Goal: Information Seeking & Learning: Learn about a topic

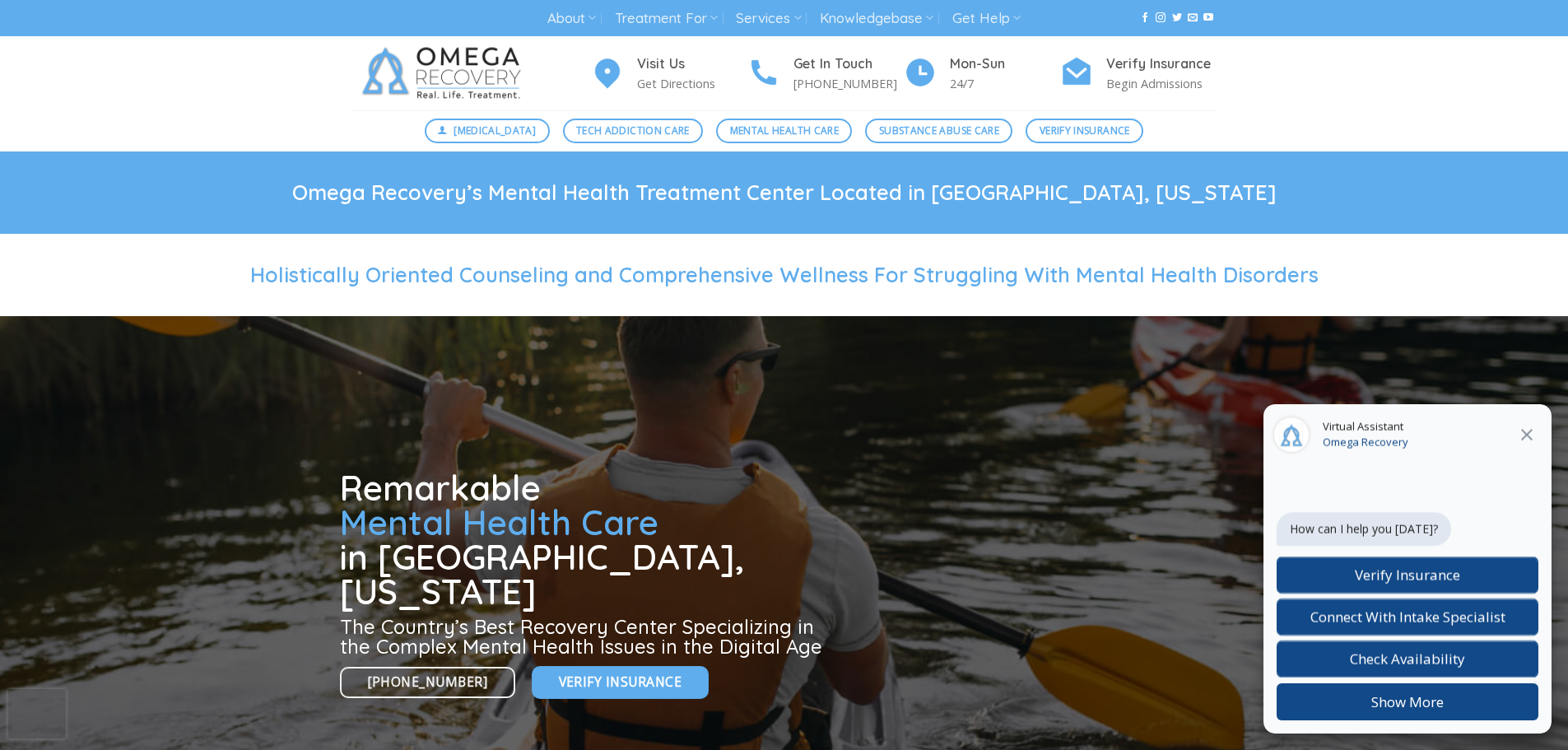
click at [1530, 438] on icon at bounding box center [1527, 434] width 11 height 11
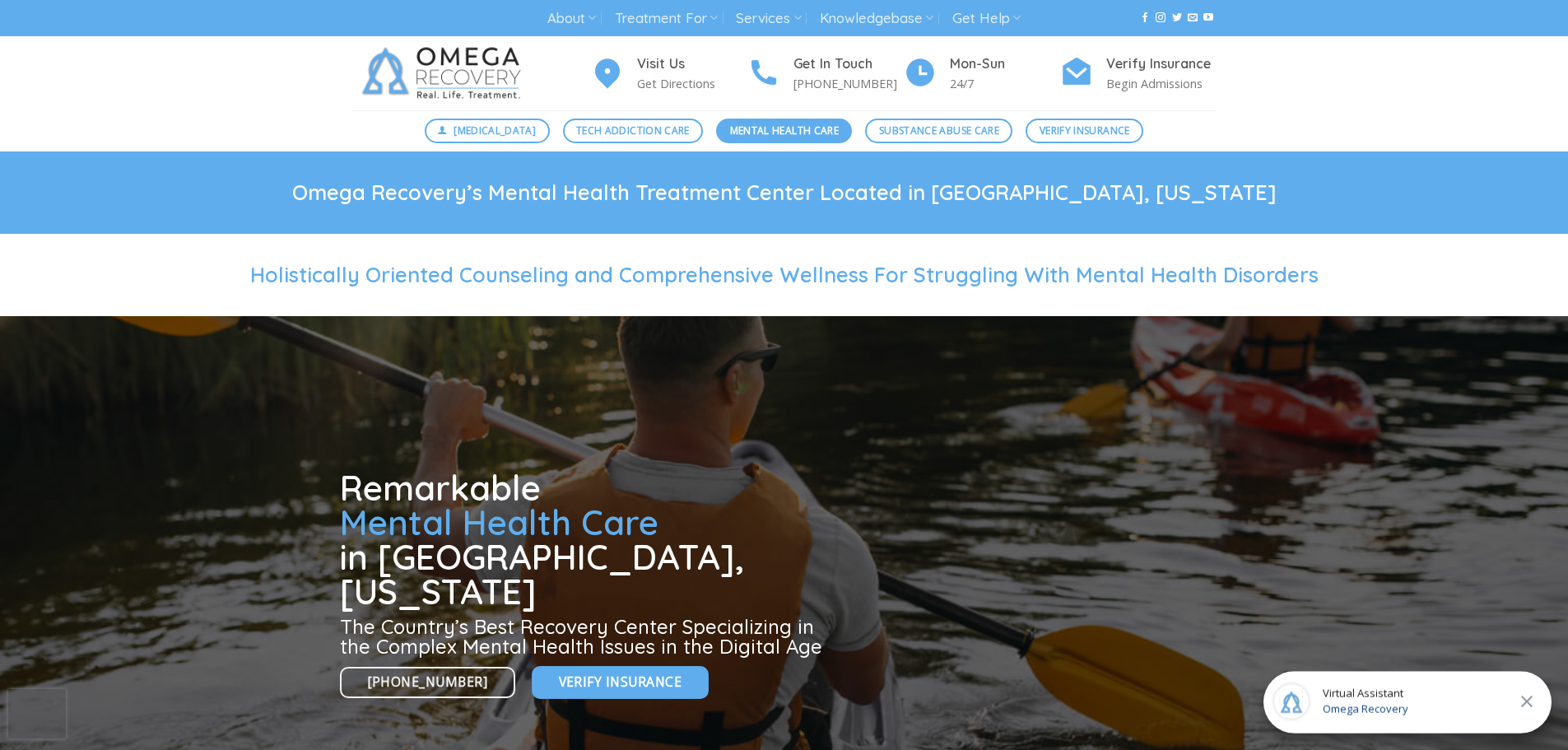
click at [800, 130] on span "Mental Health Care" at bounding box center [784, 130] width 109 height 15
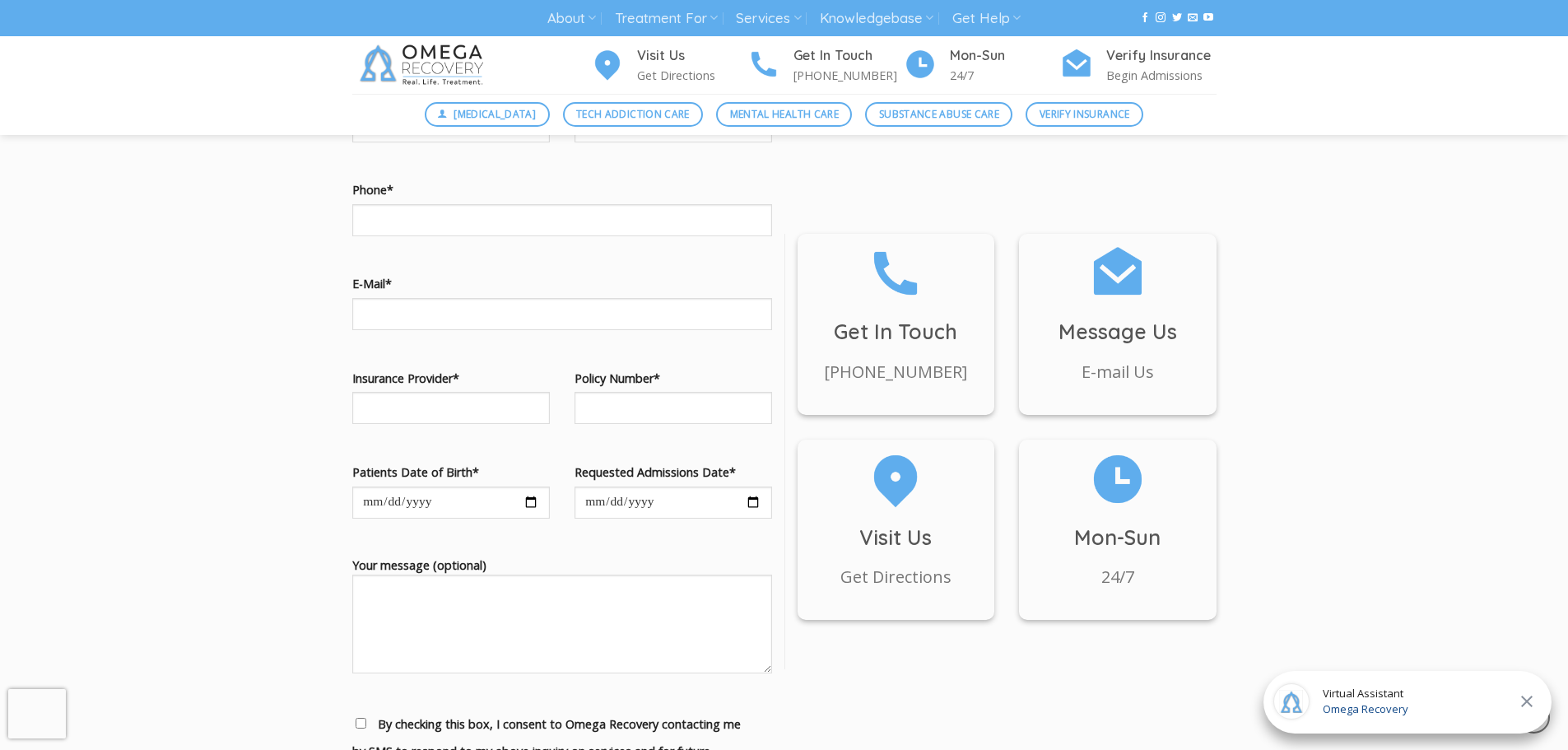
scroll to position [1400, 0]
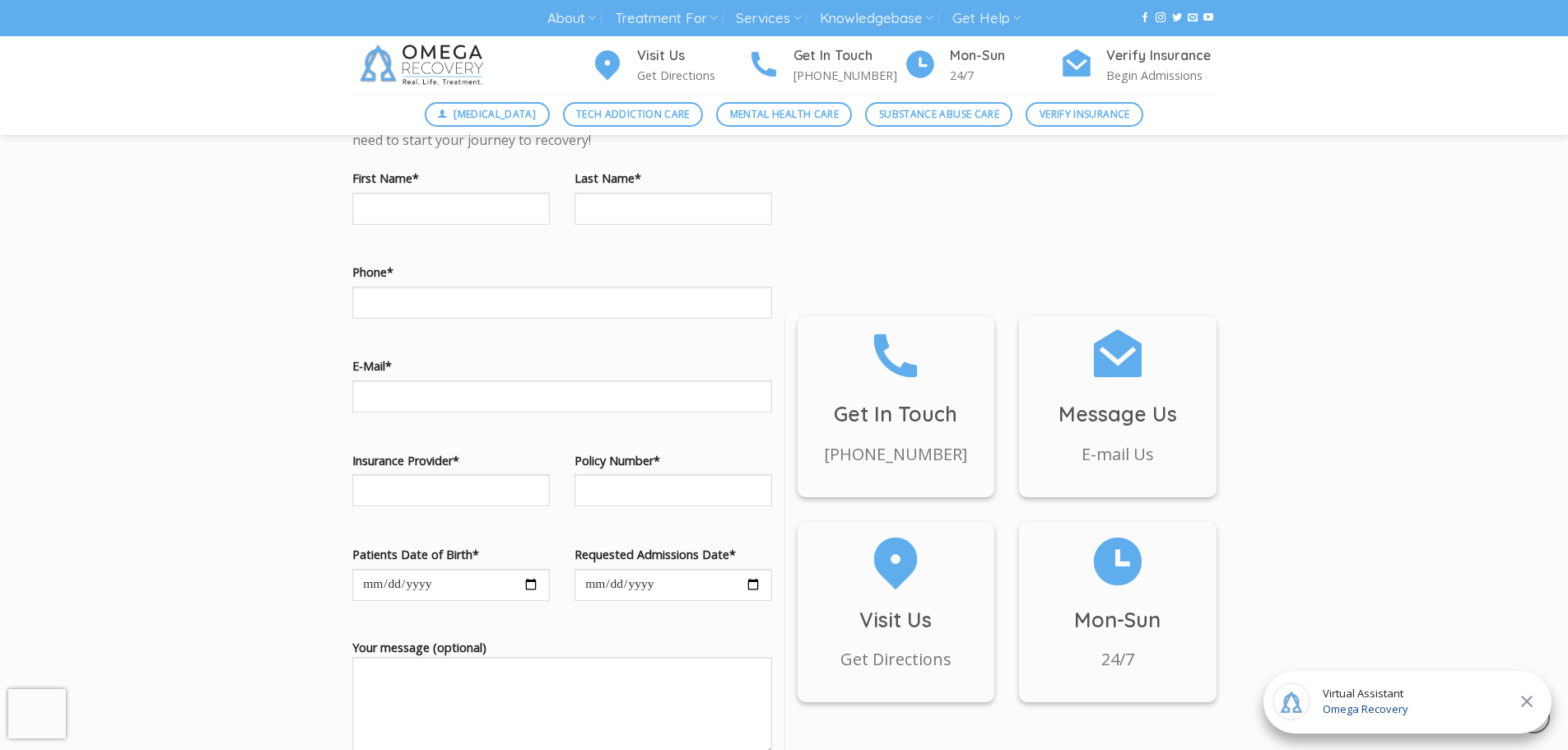
click at [1526, 700] on icon at bounding box center [1527, 701] width 11 height 11
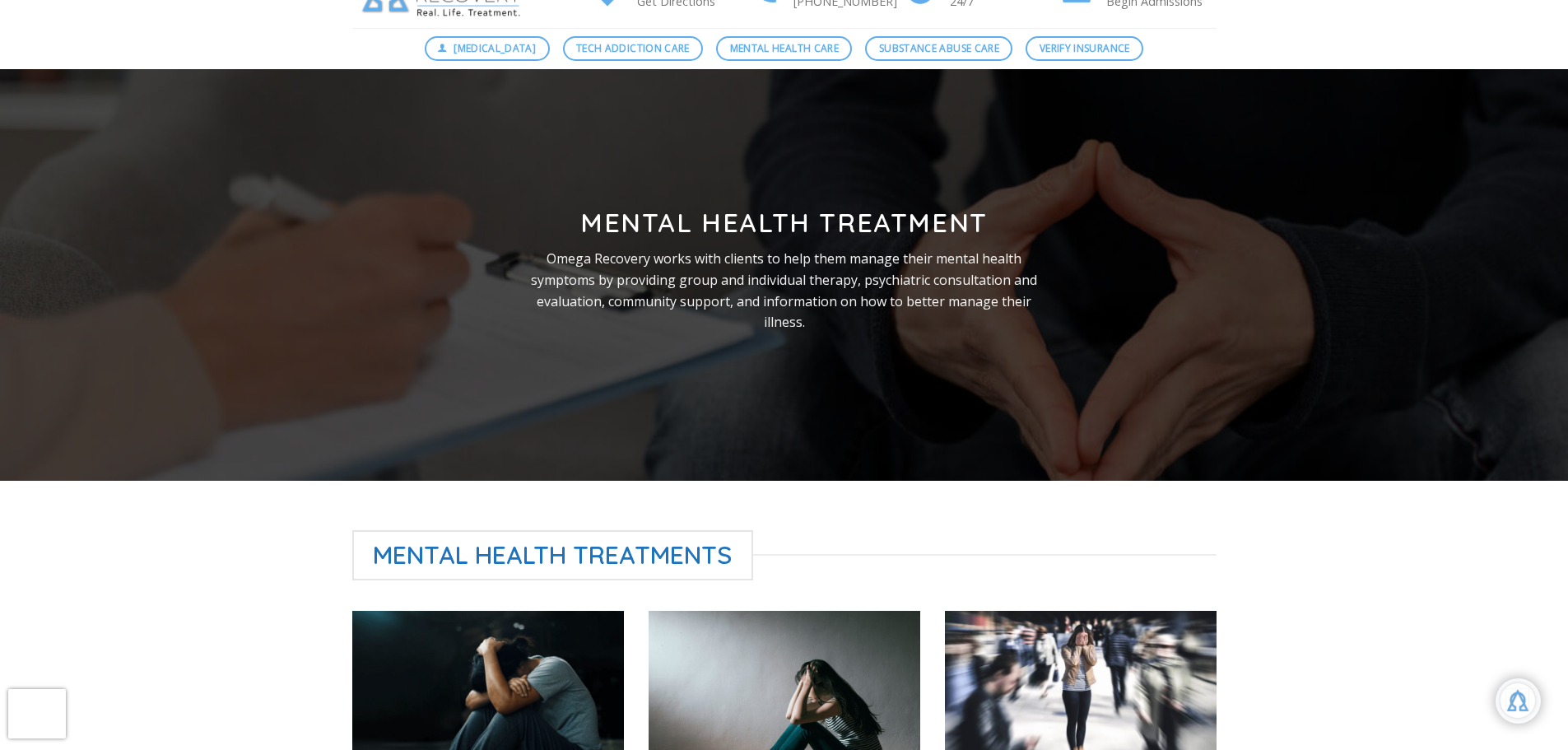
scroll to position [0, 0]
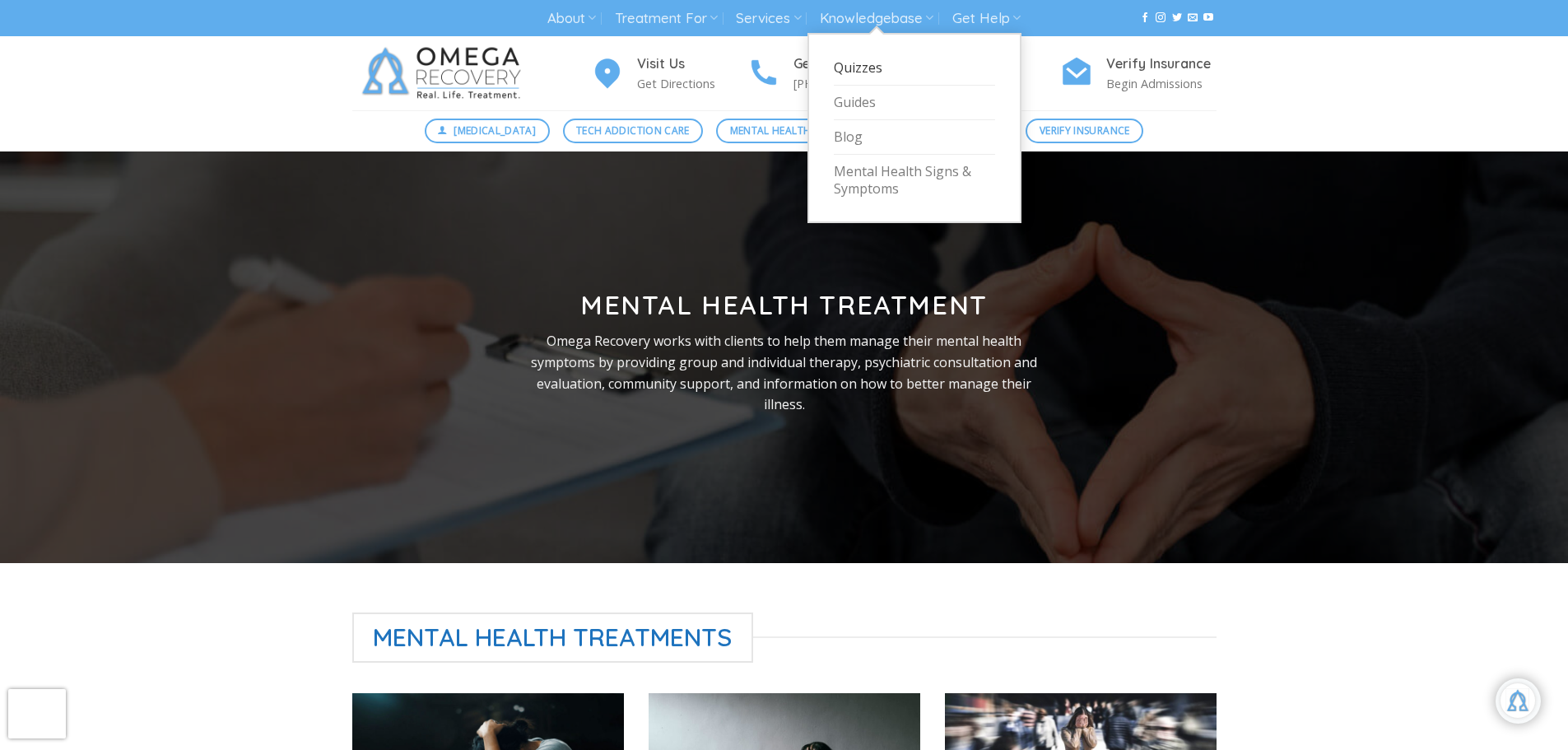
click at [866, 70] on link "Quizzes" at bounding box center [915, 68] width 162 height 34
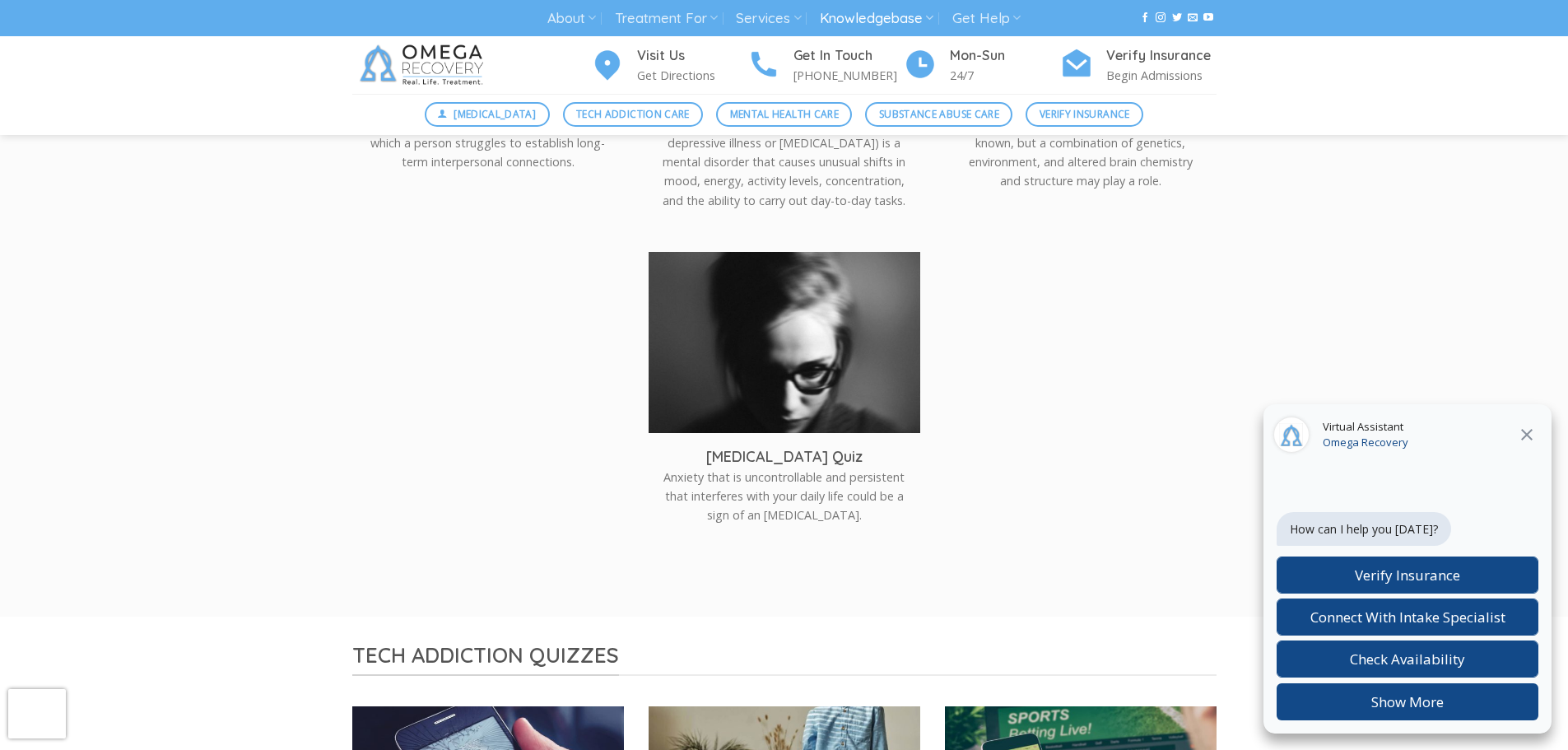
scroll to position [1153, 0]
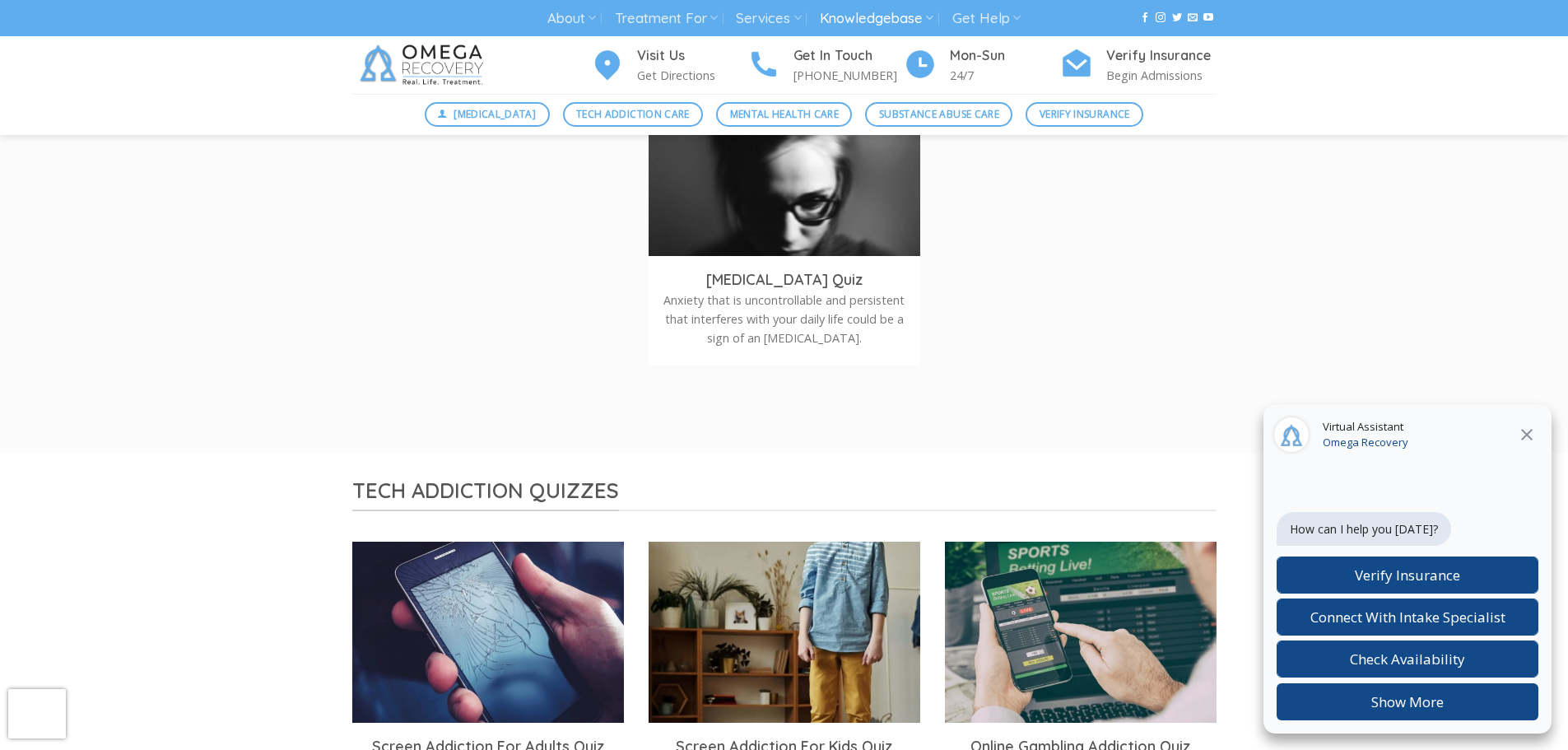
click at [824, 313] on p "Anxiety that is uncontrollable and persistent that interferes with your daily l…" at bounding box center [784, 319] width 247 height 56
click at [844, 242] on img at bounding box center [784, 173] width 272 height 181
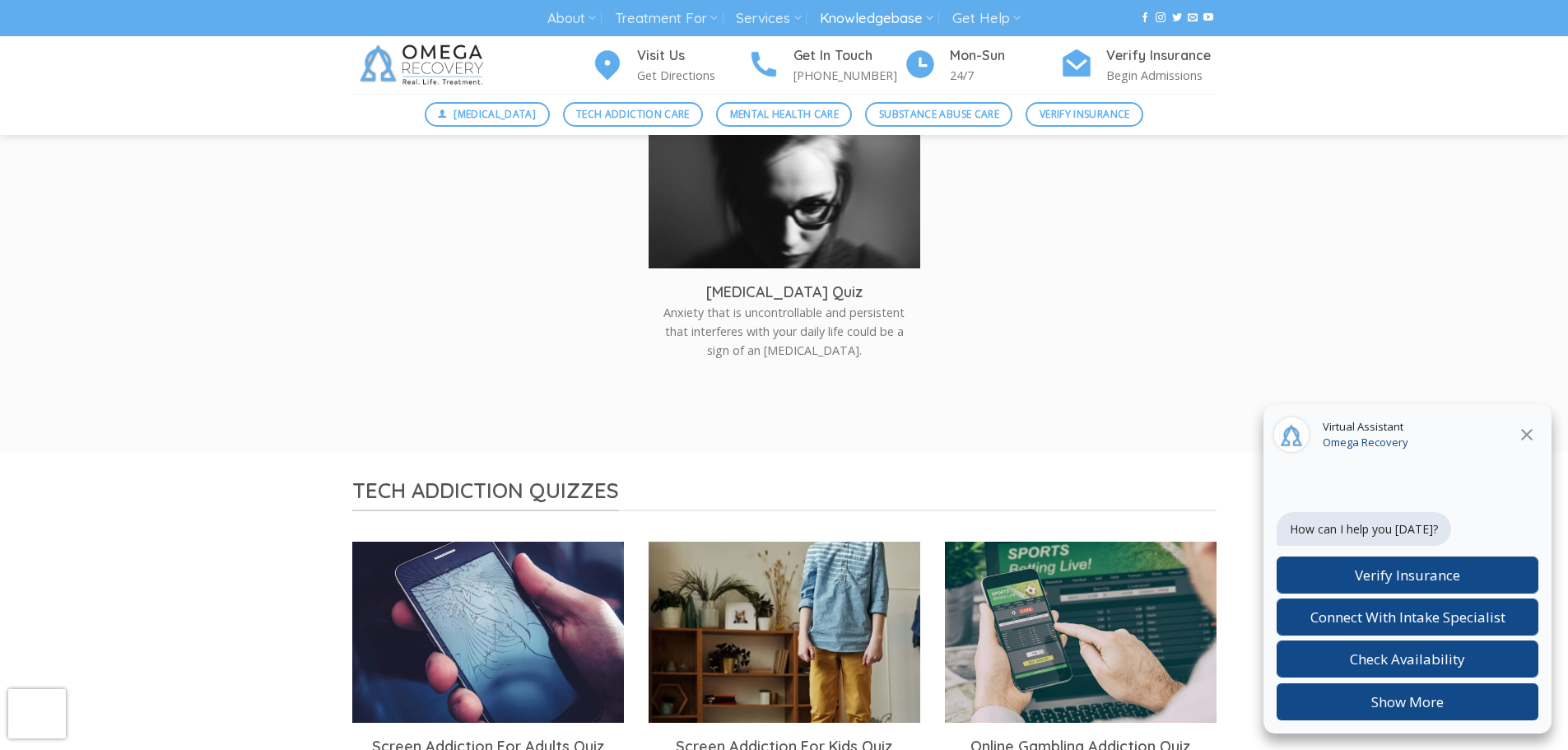
click at [1531, 431] on icon at bounding box center [1527, 434] width 11 height 11
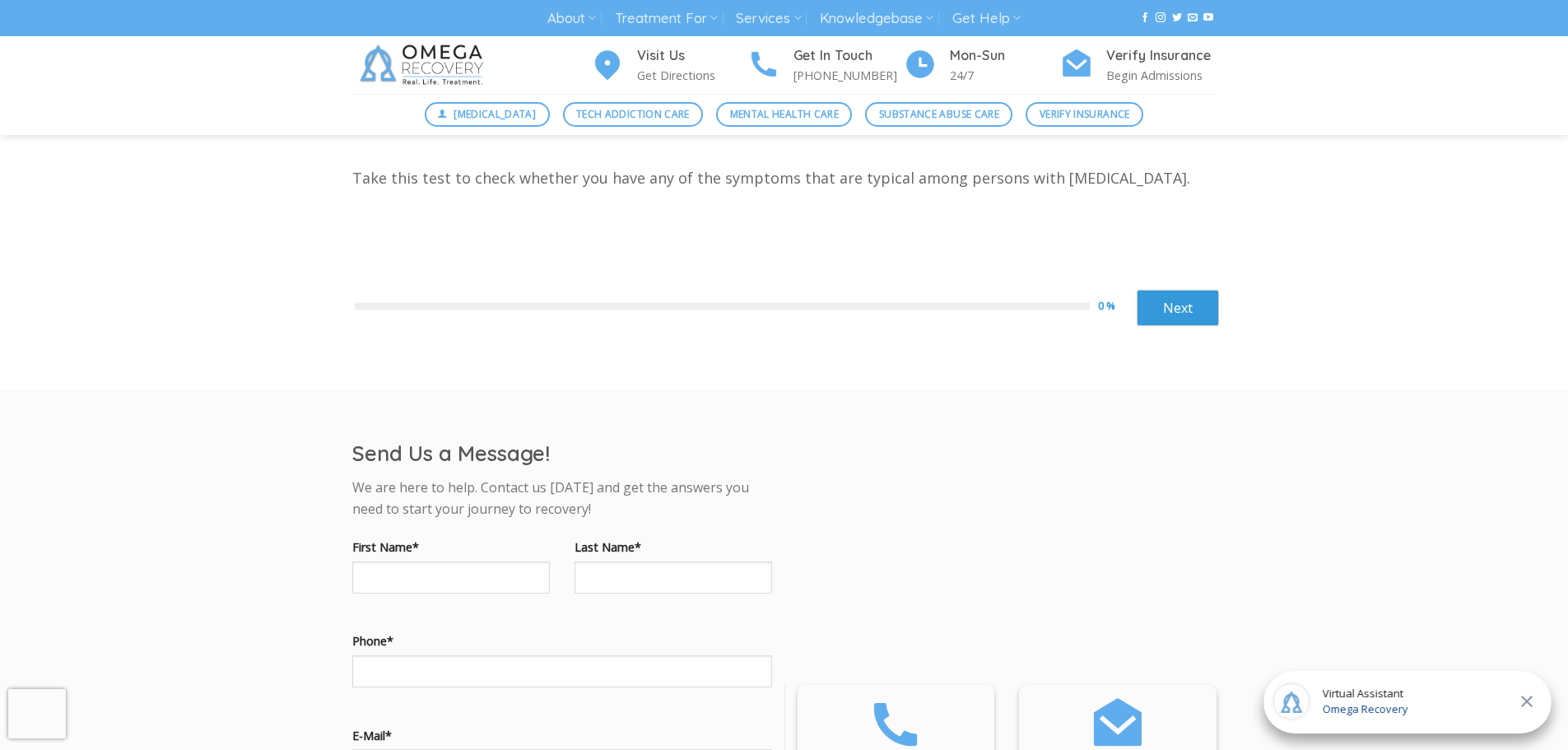
scroll to position [329, 0]
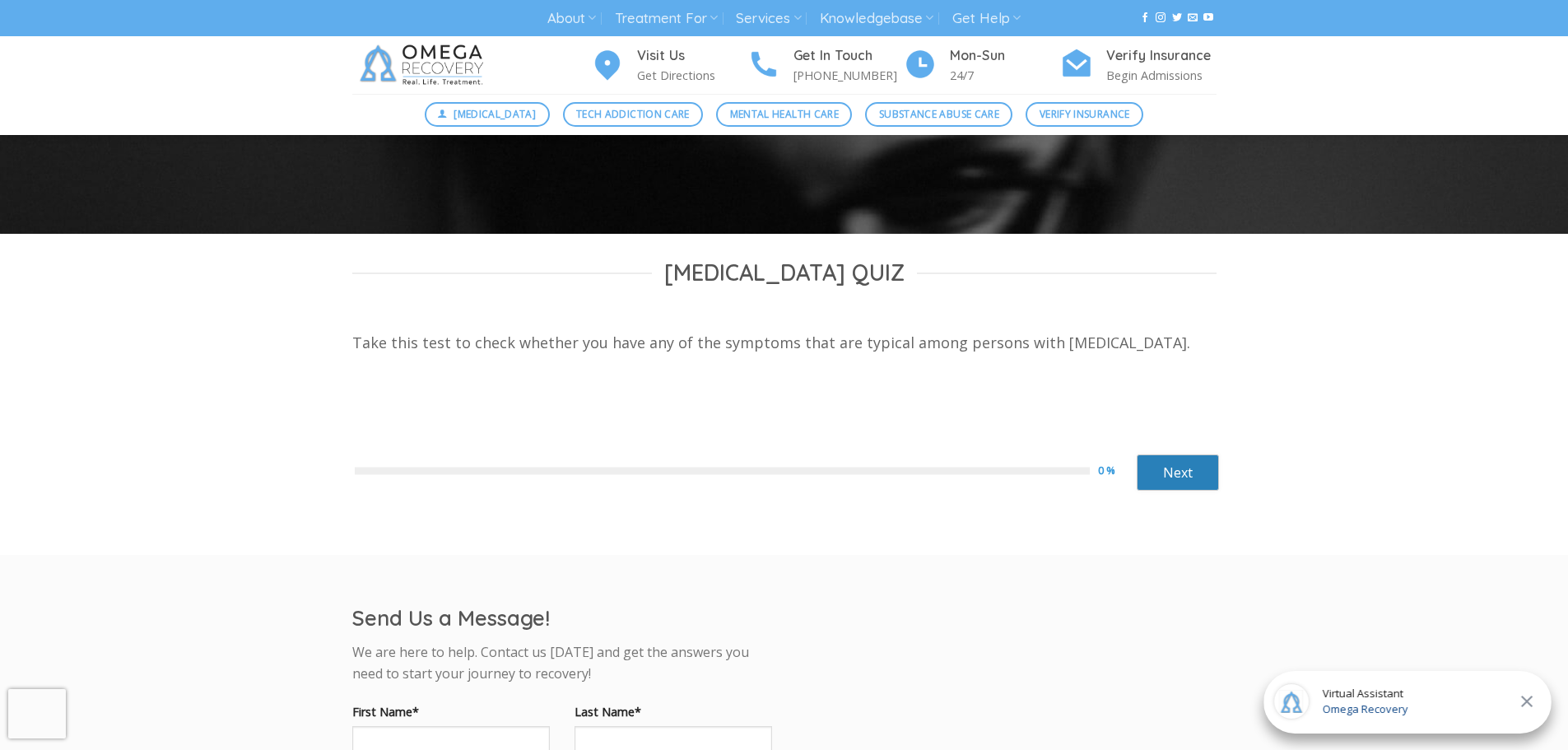
click at [1201, 475] on link "Next" at bounding box center [1178, 473] width 82 height 36
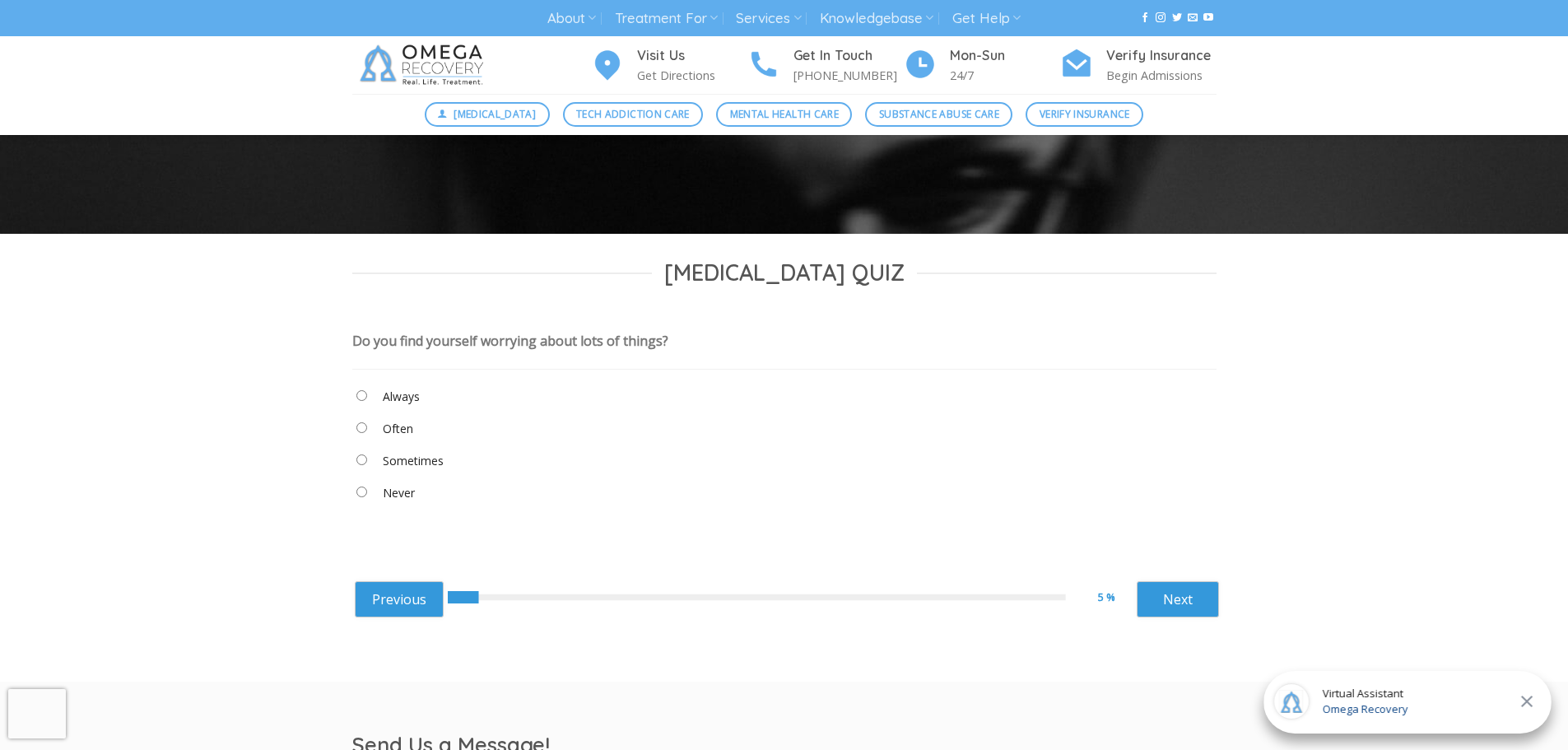
click at [1527, 702] on icon at bounding box center [1527, 701] width 11 height 11
click at [1199, 600] on link "Next" at bounding box center [1178, 600] width 82 height 36
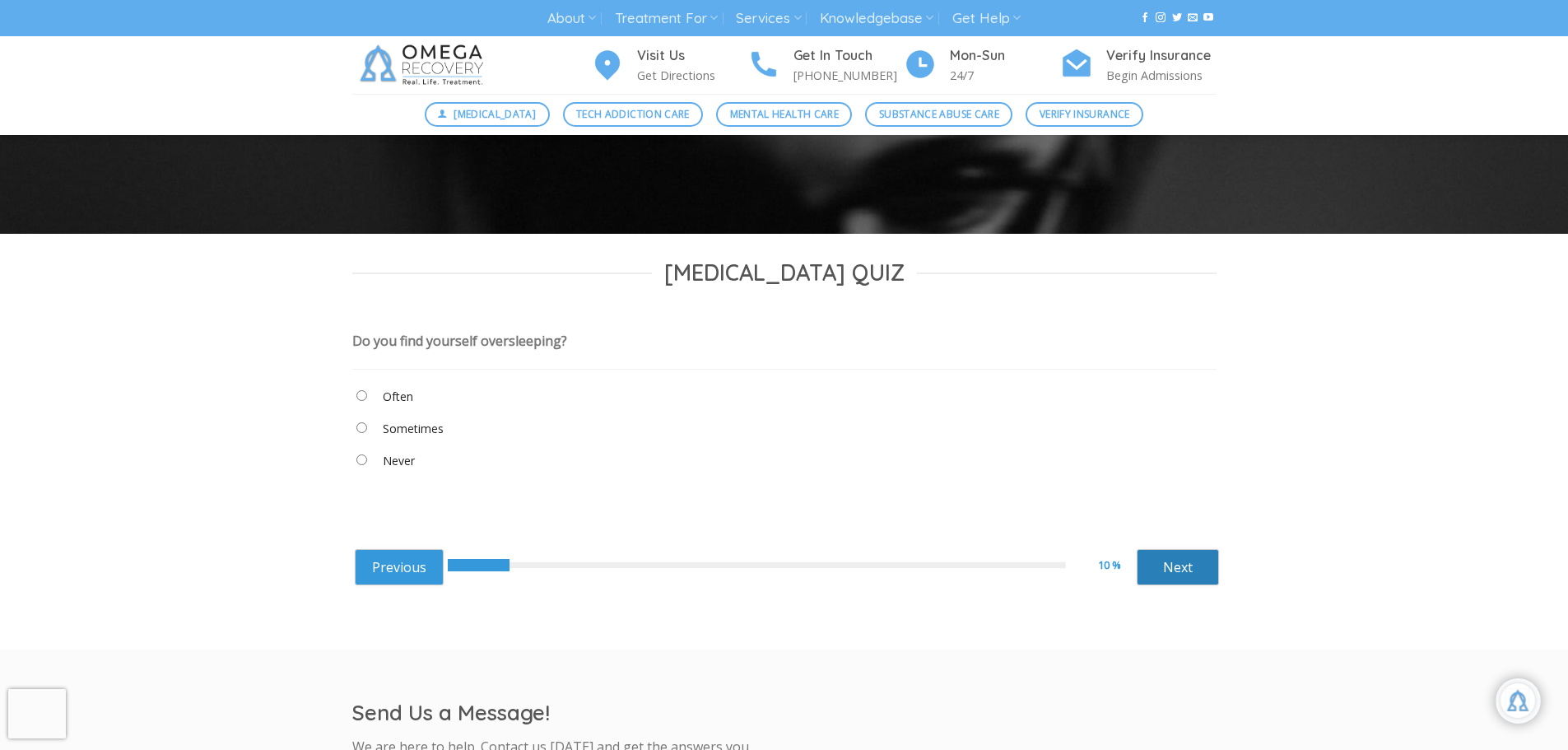
click at [1164, 566] on link "Next" at bounding box center [1178, 567] width 82 height 36
click at [1213, 563] on link "Next" at bounding box center [1178, 567] width 82 height 36
click at [1179, 573] on link "Next" at bounding box center [1178, 567] width 82 height 36
click at [367, 462] on "Never" at bounding box center [784, 464] width 865 height 28
click at [1216, 564] on link "Next" at bounding box center [1178, 567] width 82 height 36
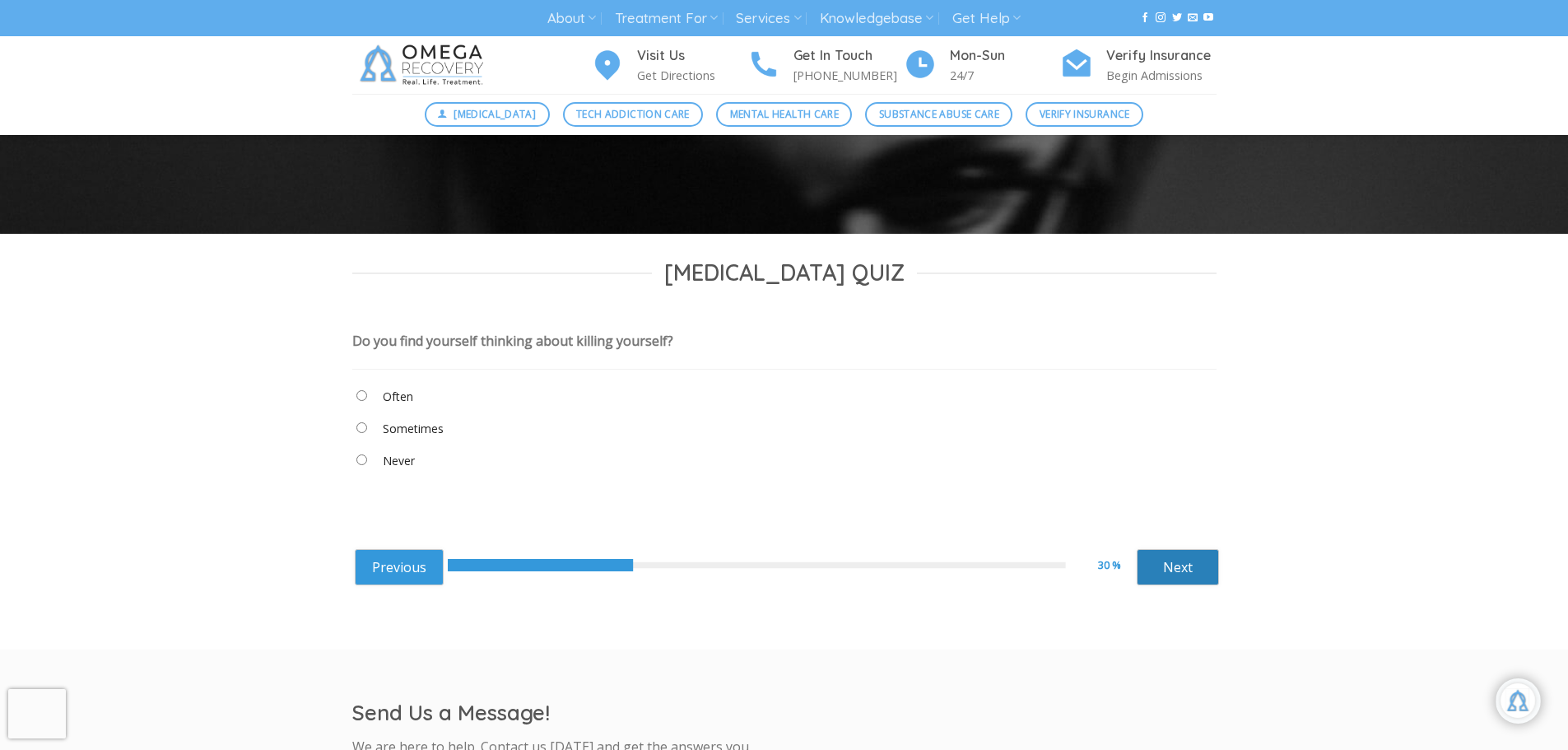
click at [1184, 573] on link "Next" at bounding box center [1178, 567] width 82 height 36
click at [1186, 574] on link "Next" at bounding box center [1178, 567] width 82 height 36
click at [1165, 570] on link "Next" at bounding box center [1178, 567] width 82 height 36
click at [1203, 564] on link "Next" at bounding box center [1178, 567] width 82 height 36
click at [1186, 565] on link "Next" at bounding box center [1178, 567] width 82 height 36
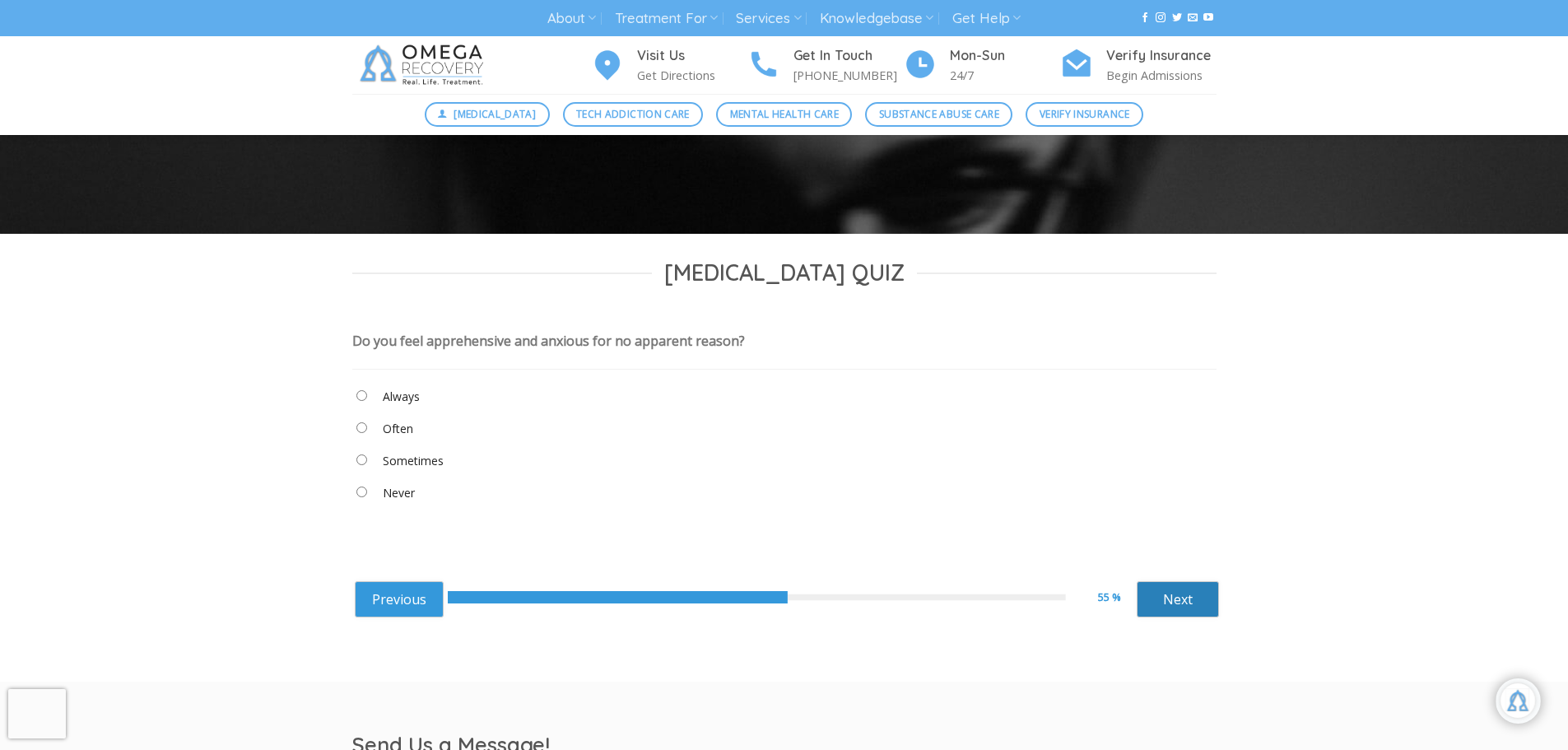
click at [1171, 601] on link "Next" at bounding box center [1178, 600] width 82 height 36
click at [1200, 591] on link "Next" at bounding box center [1178, 600] width 82 height 36
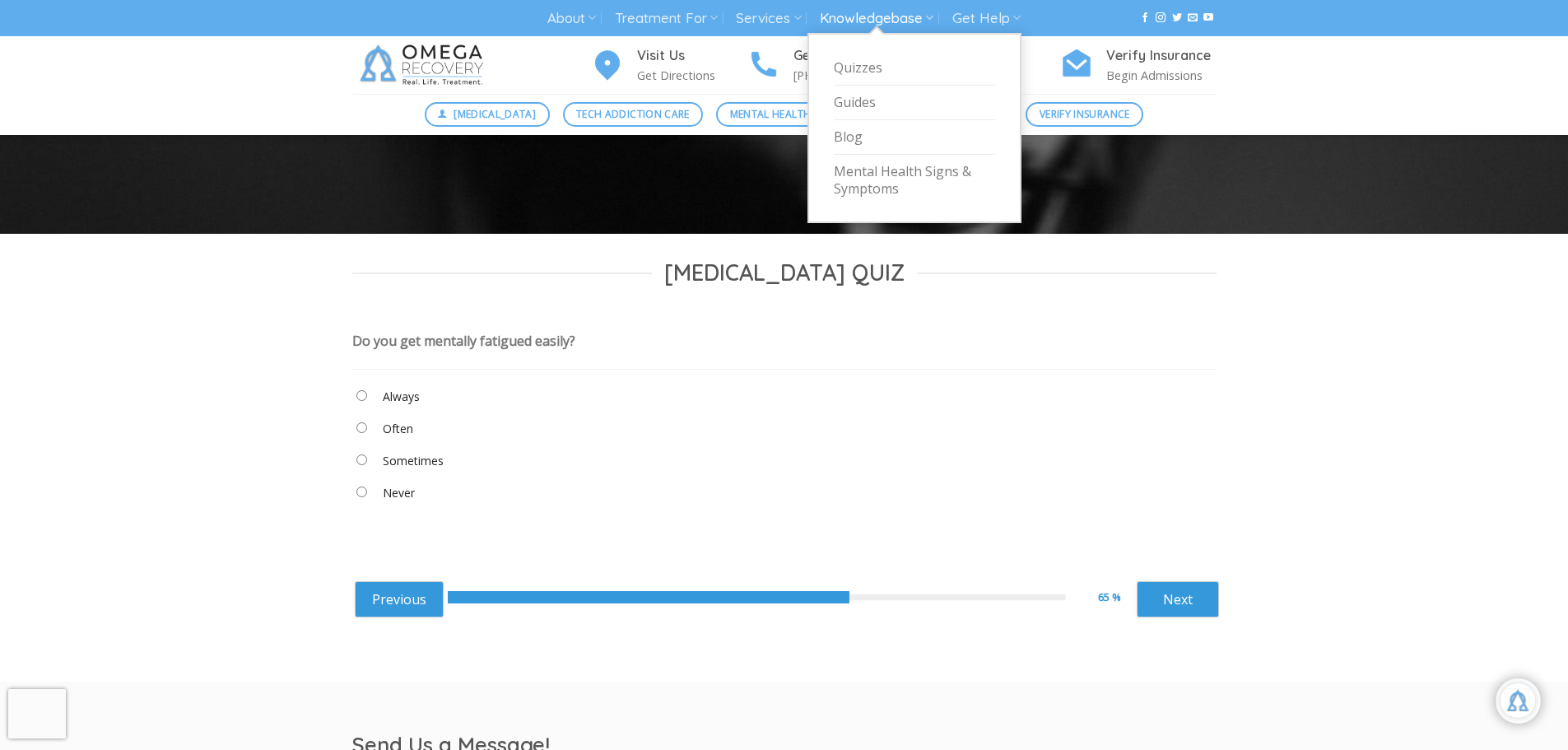
click at [859, 17] on link "Knowledgebase" at bounding box center [876, 18] width 114 height 31
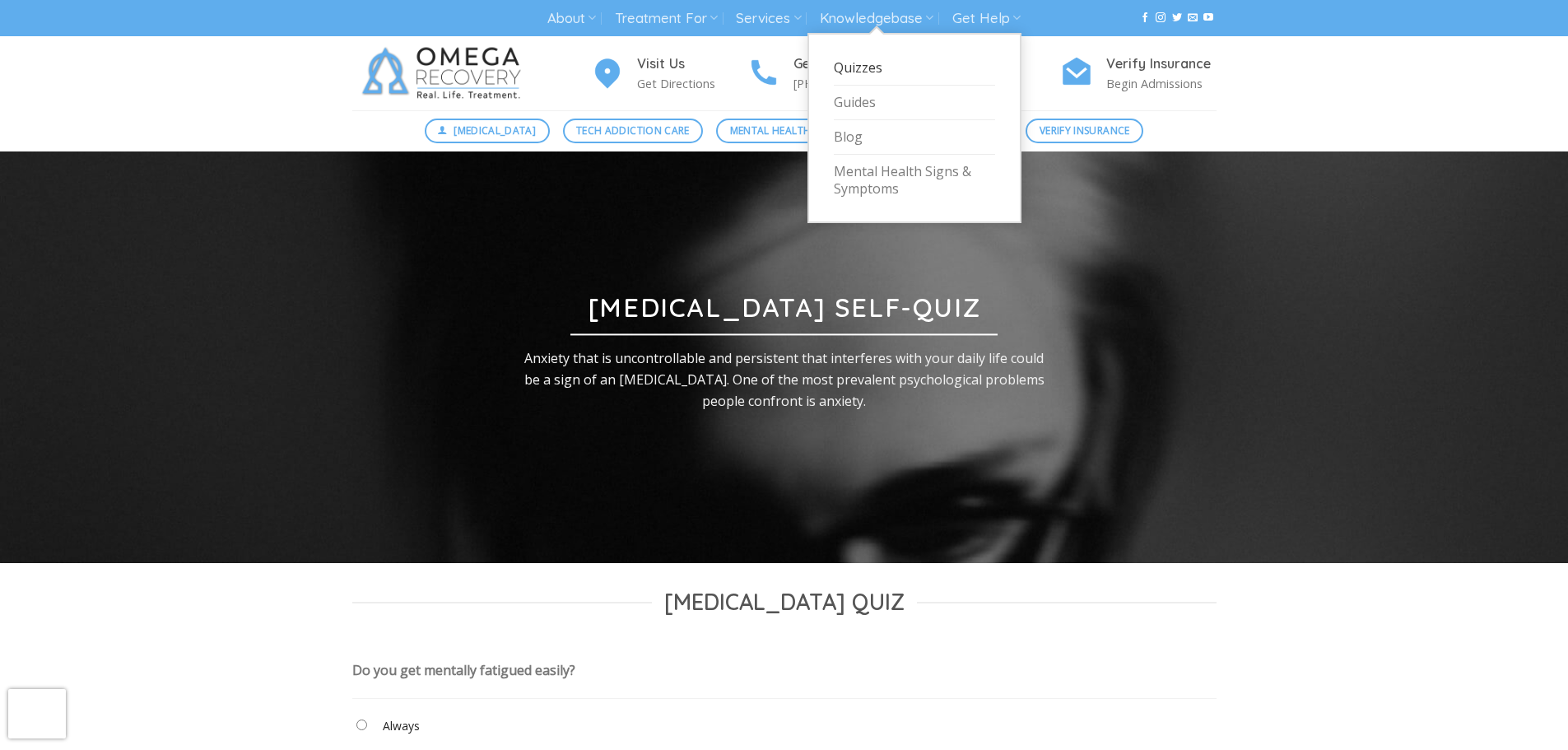
click at [859, 68] on link "Quizzes" at bounding box center [915, 68] width 162 height 34
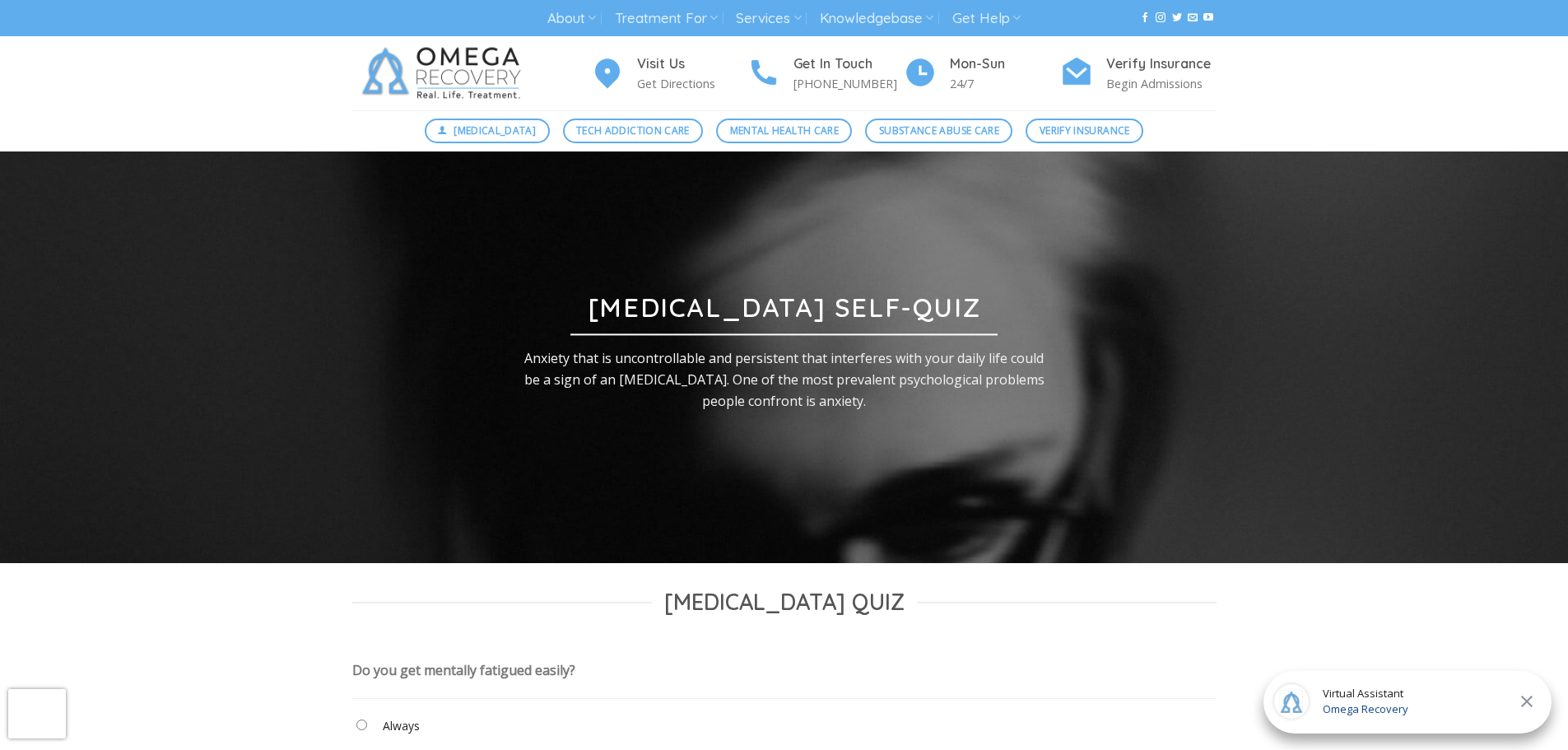
scroll to position [329, 0]
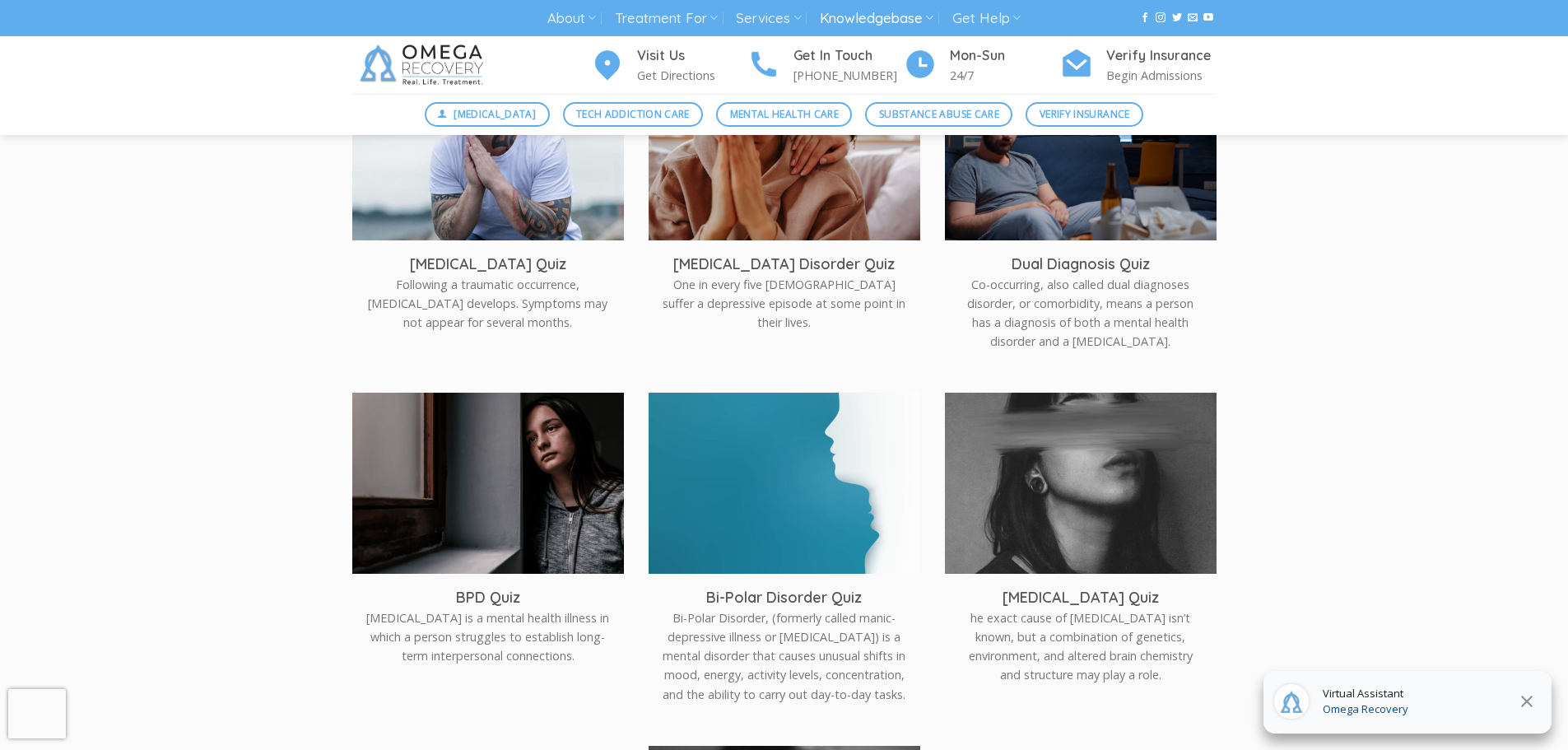
scroll to position [576, 0]
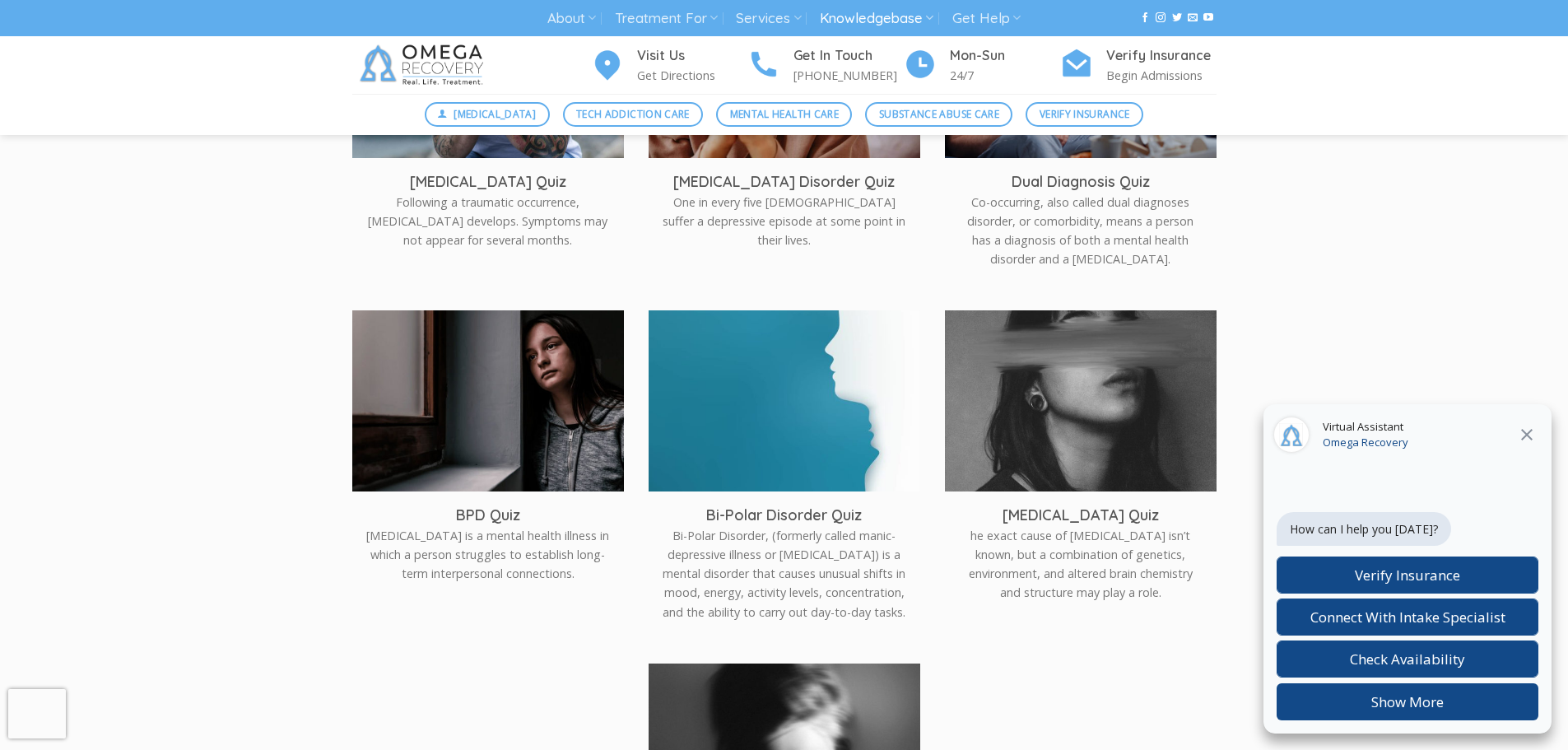
click at [1530, 430] on icon at bounding box center [1527, 434] width 20 height 20
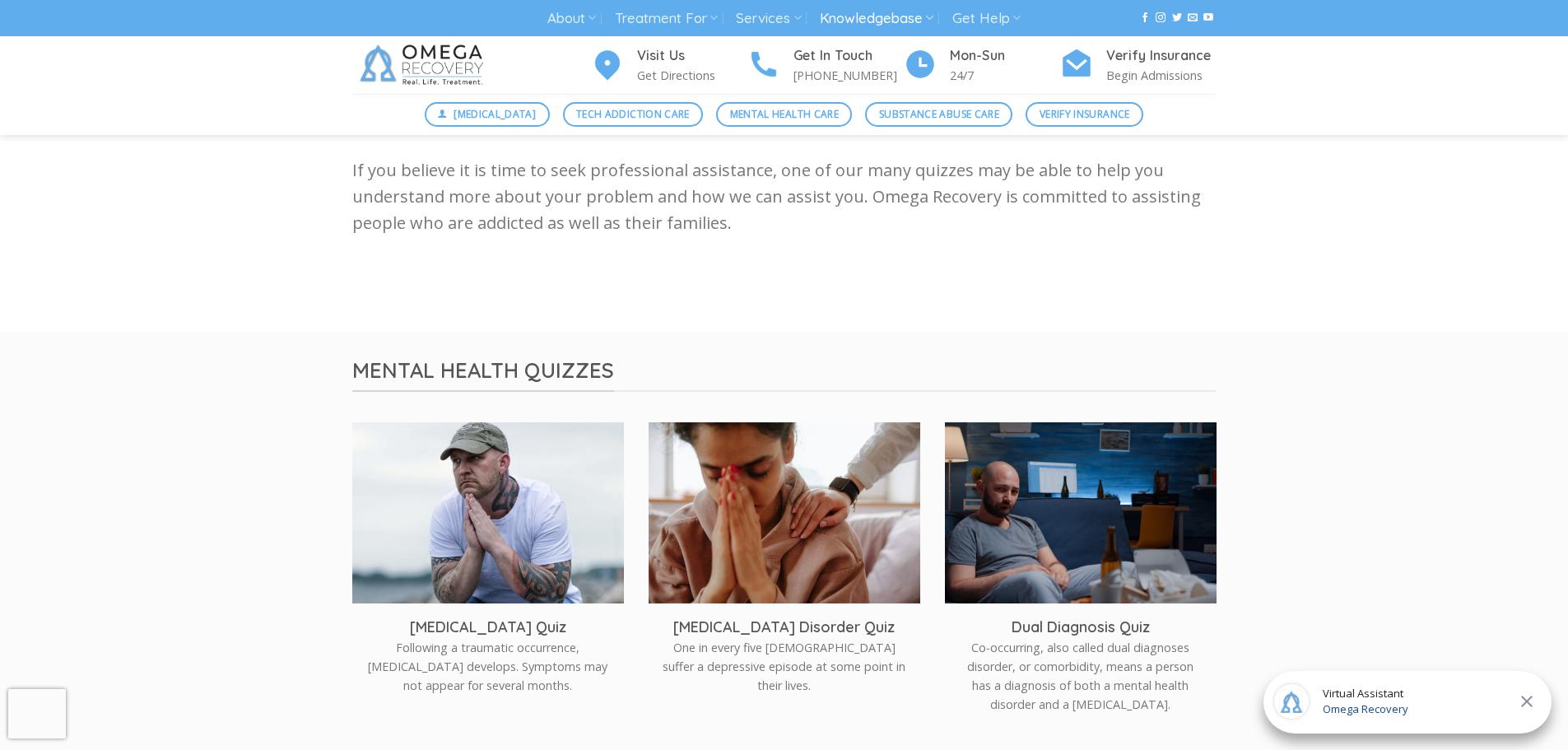
scroll to position [0, 0]
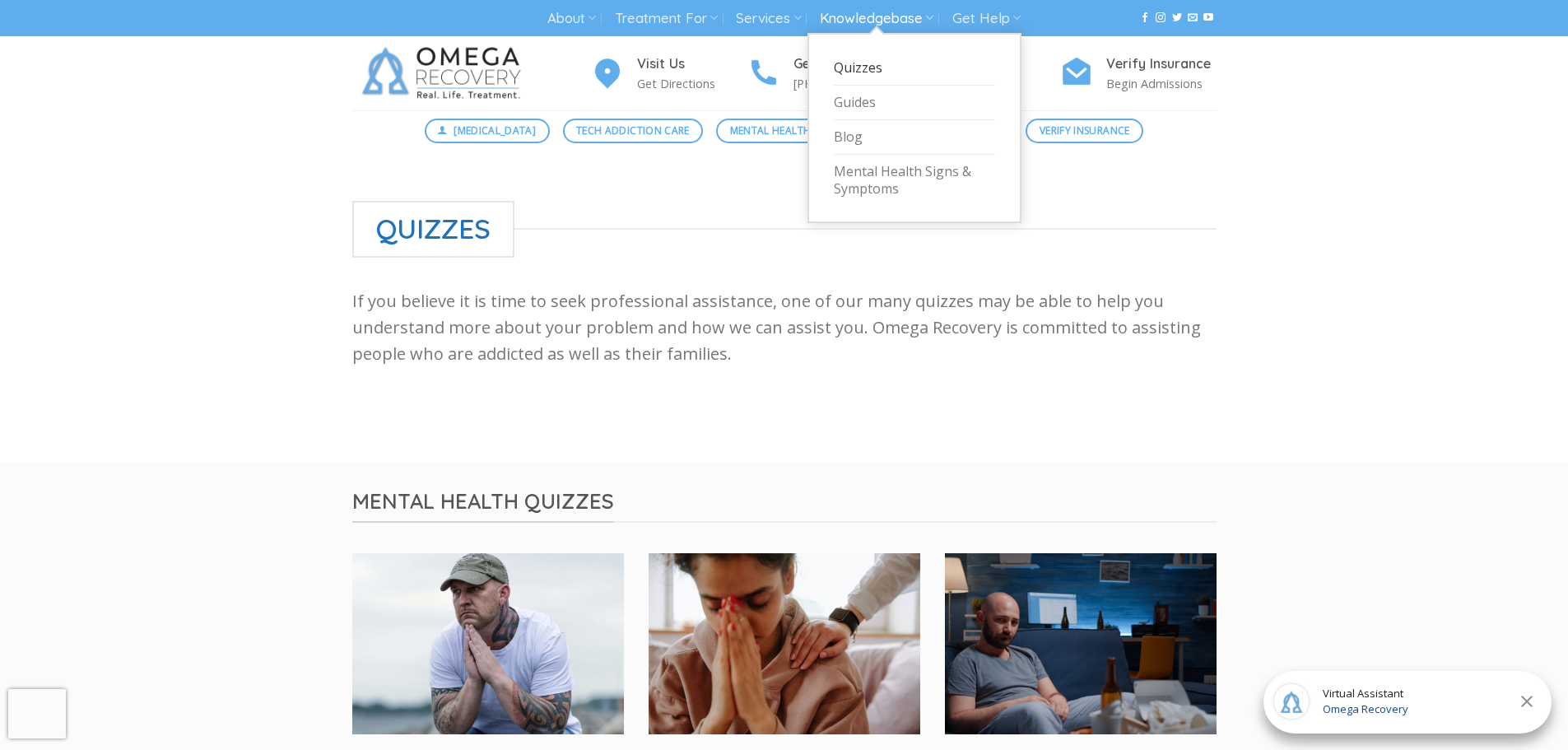
click at [923, 13] on link "Knowledgebase" at bounding box center [876, 18] width 114 height 31
click at [868, 108] on link "Guides" at bounding box center [915, 103] width 162 height 34
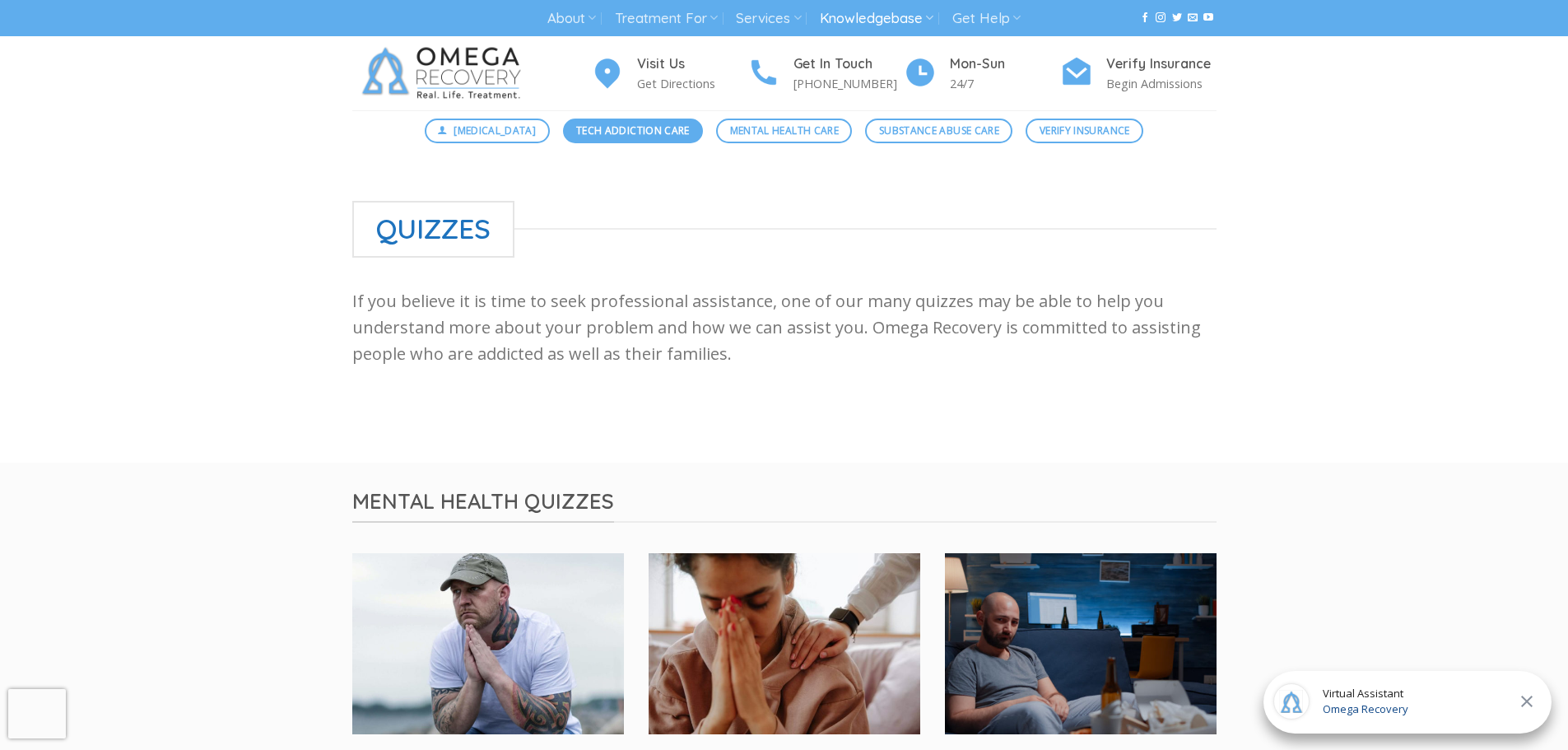
click at [676, 136] on span "Tech Addiction Care" at bounding box center [632, 130] width 114 height 15
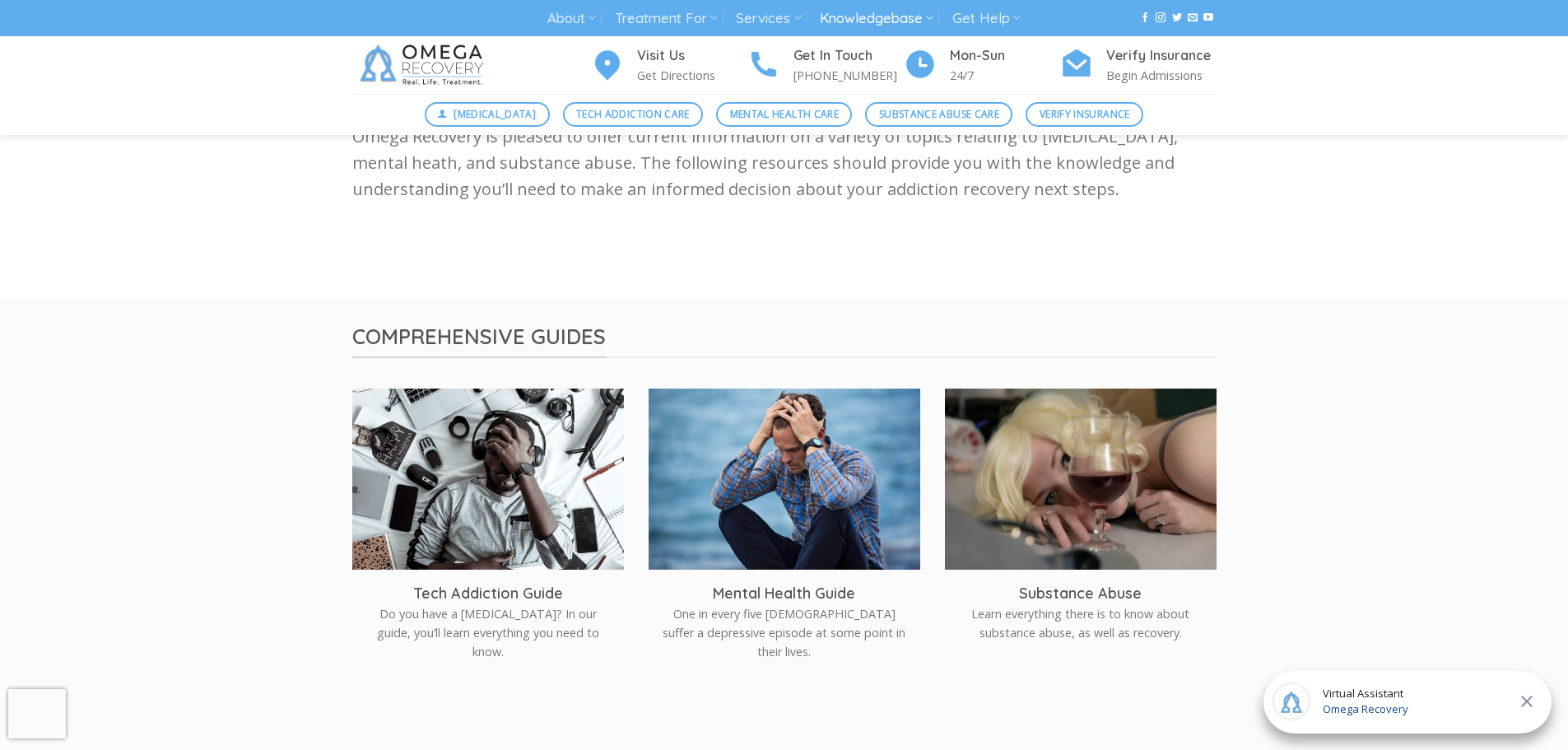
scroll to position [247, 0]
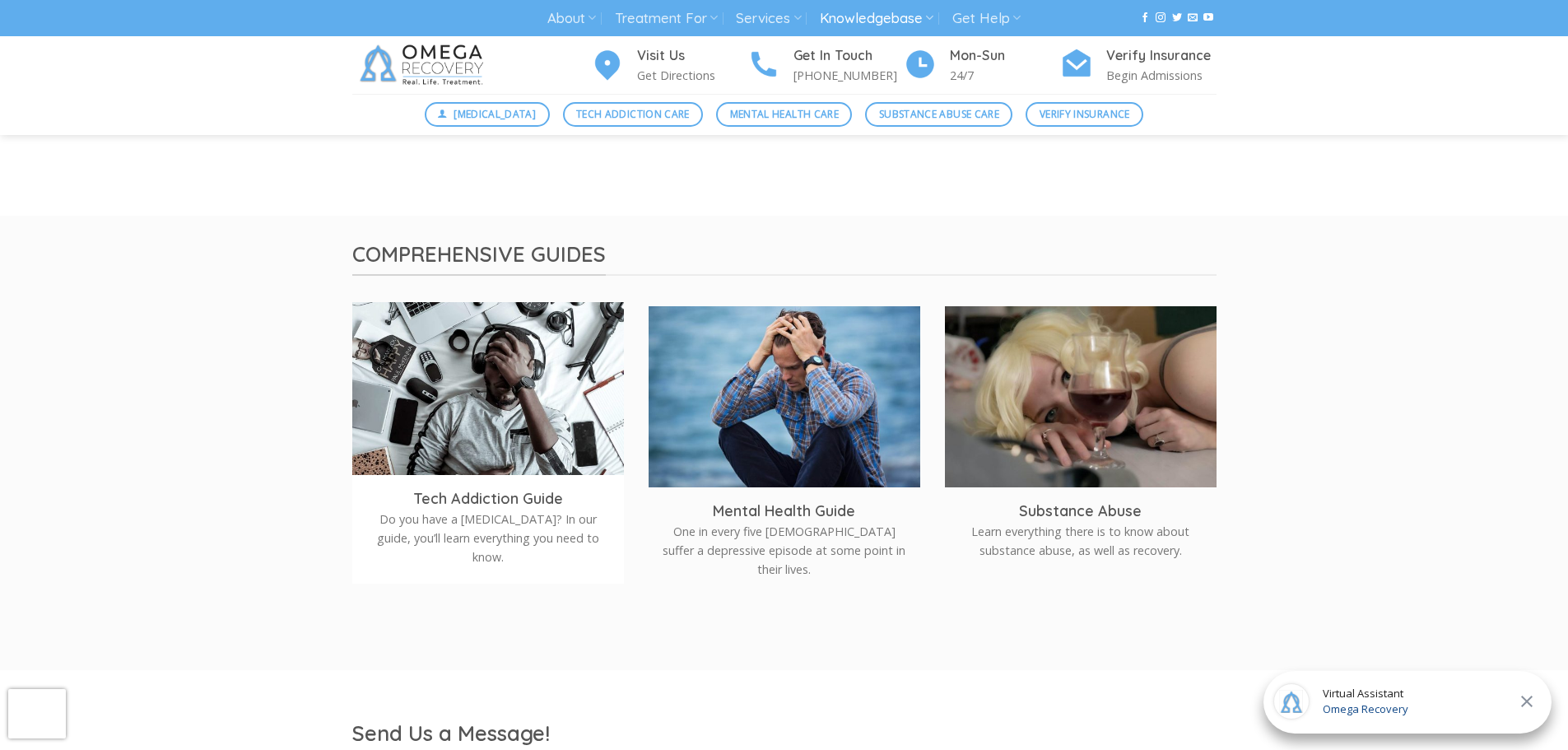
click at [523, 422] on img at bounding box center [488, 392] width 272 height 181
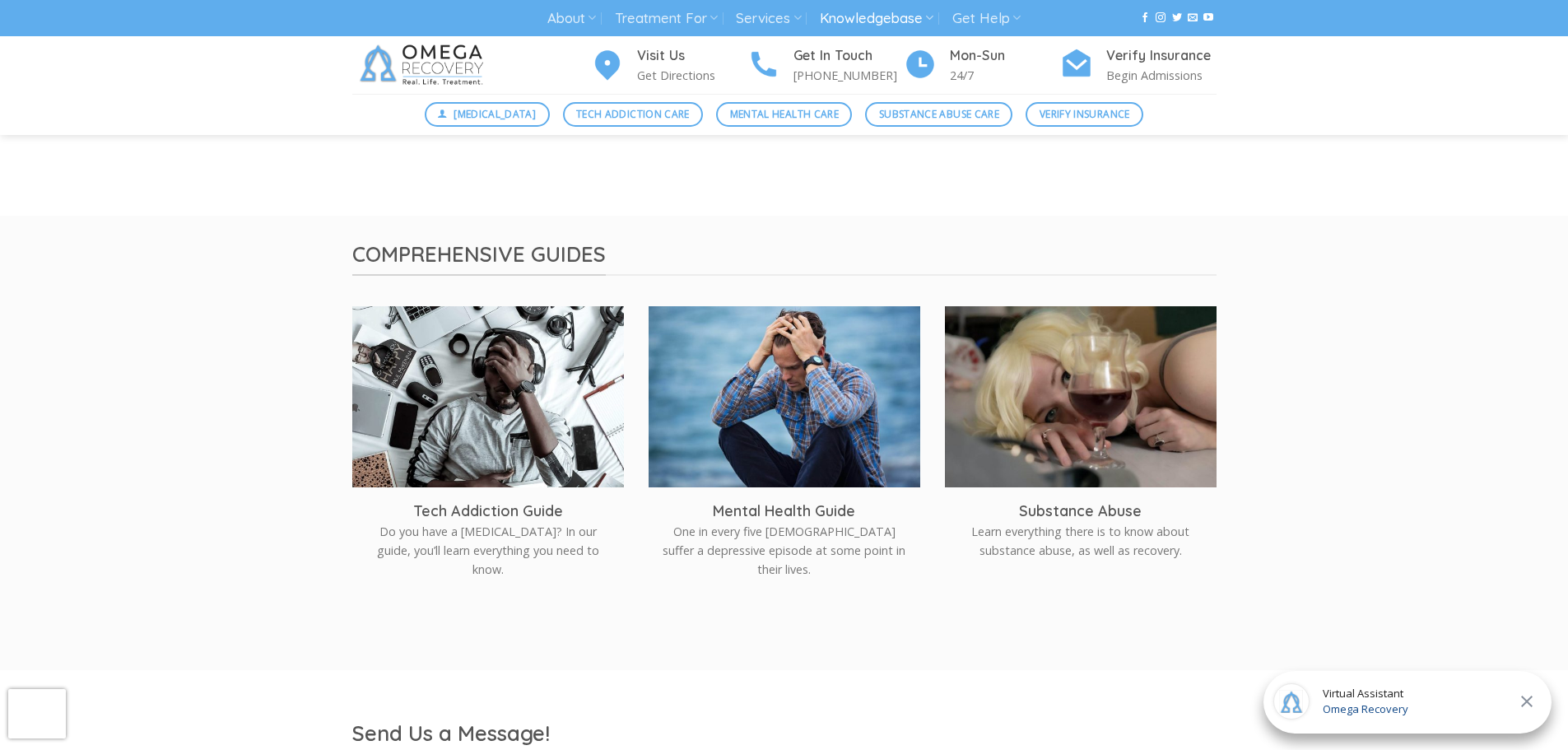
scroll to position [494, 0]
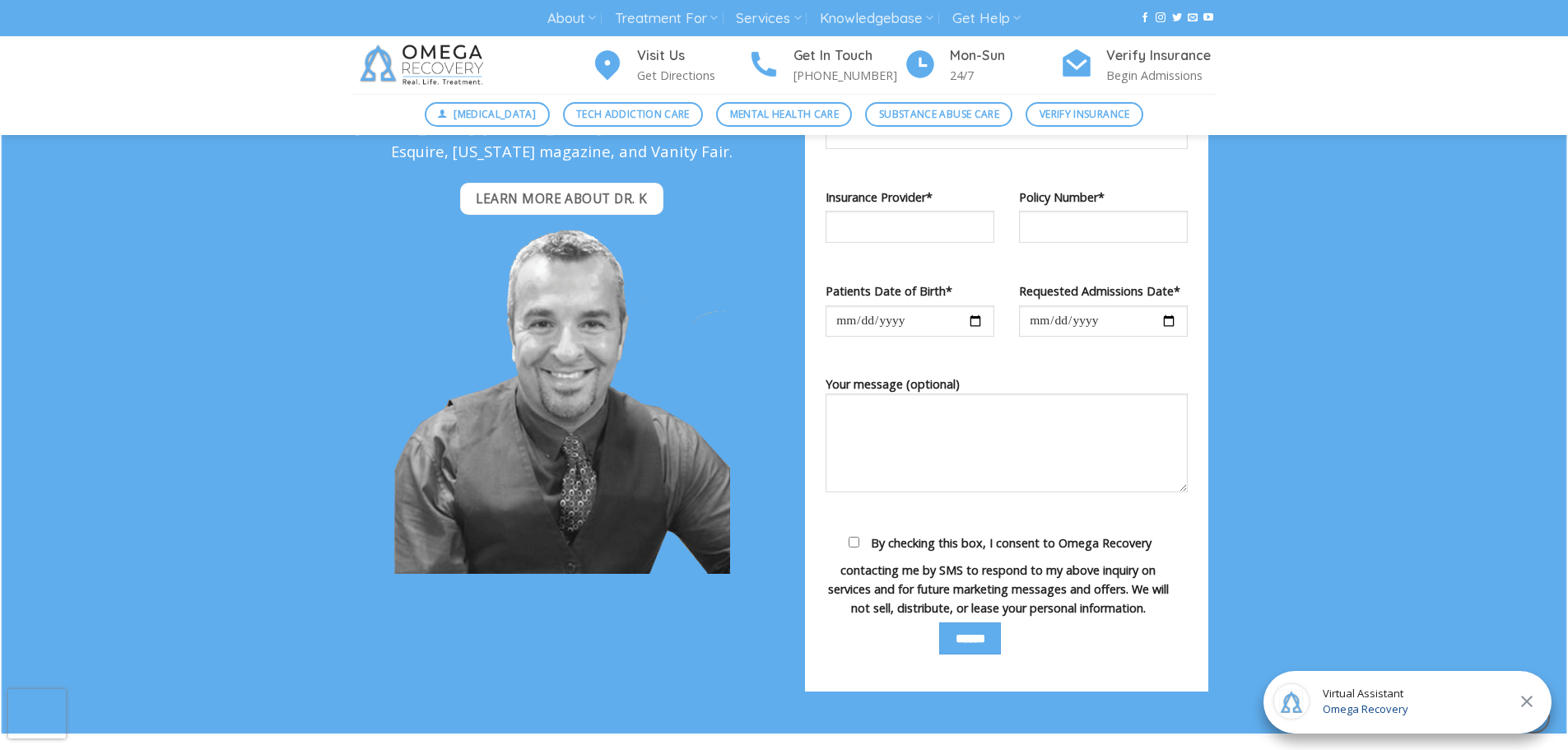
scroll to position [1153, 0]
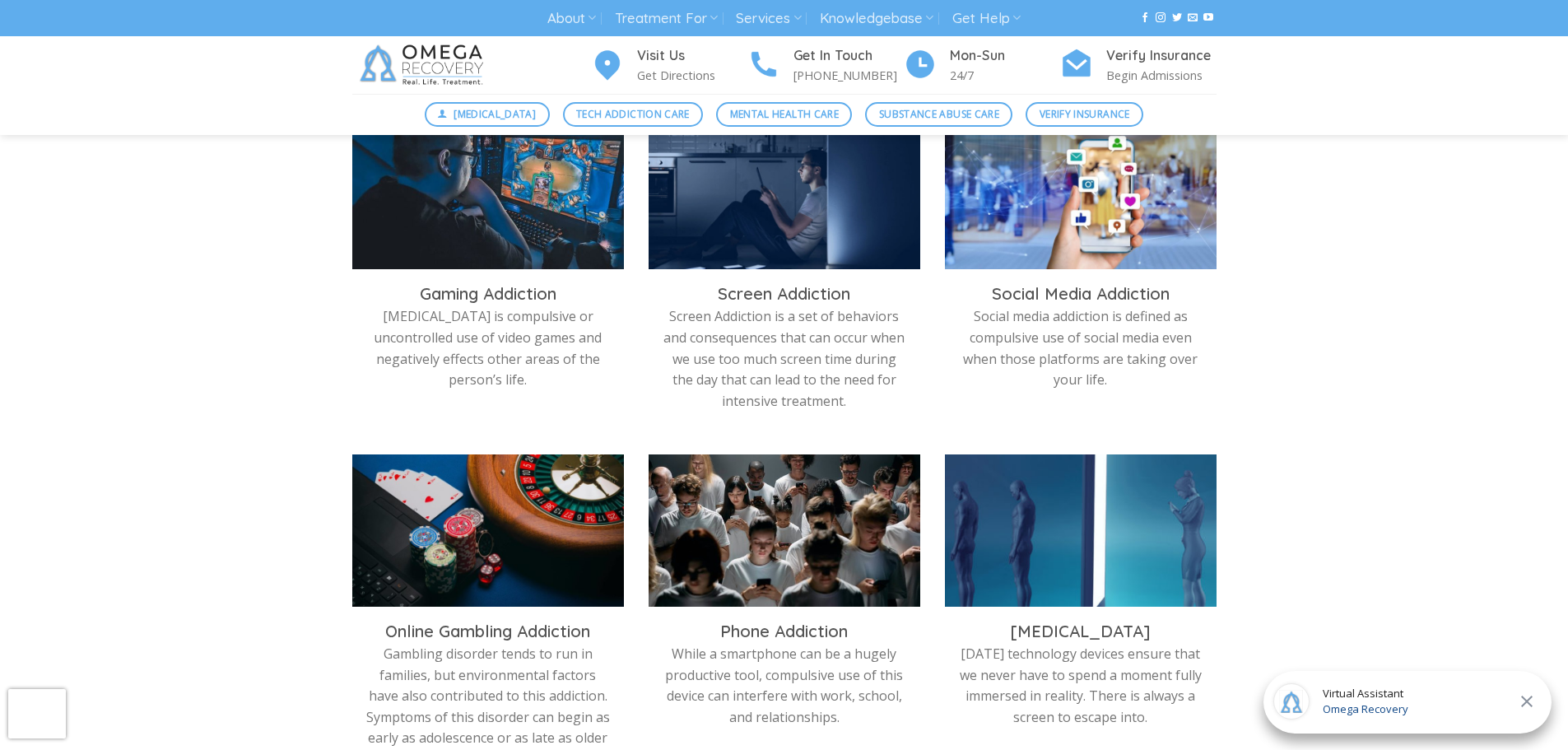
scroll to position [494, 0]
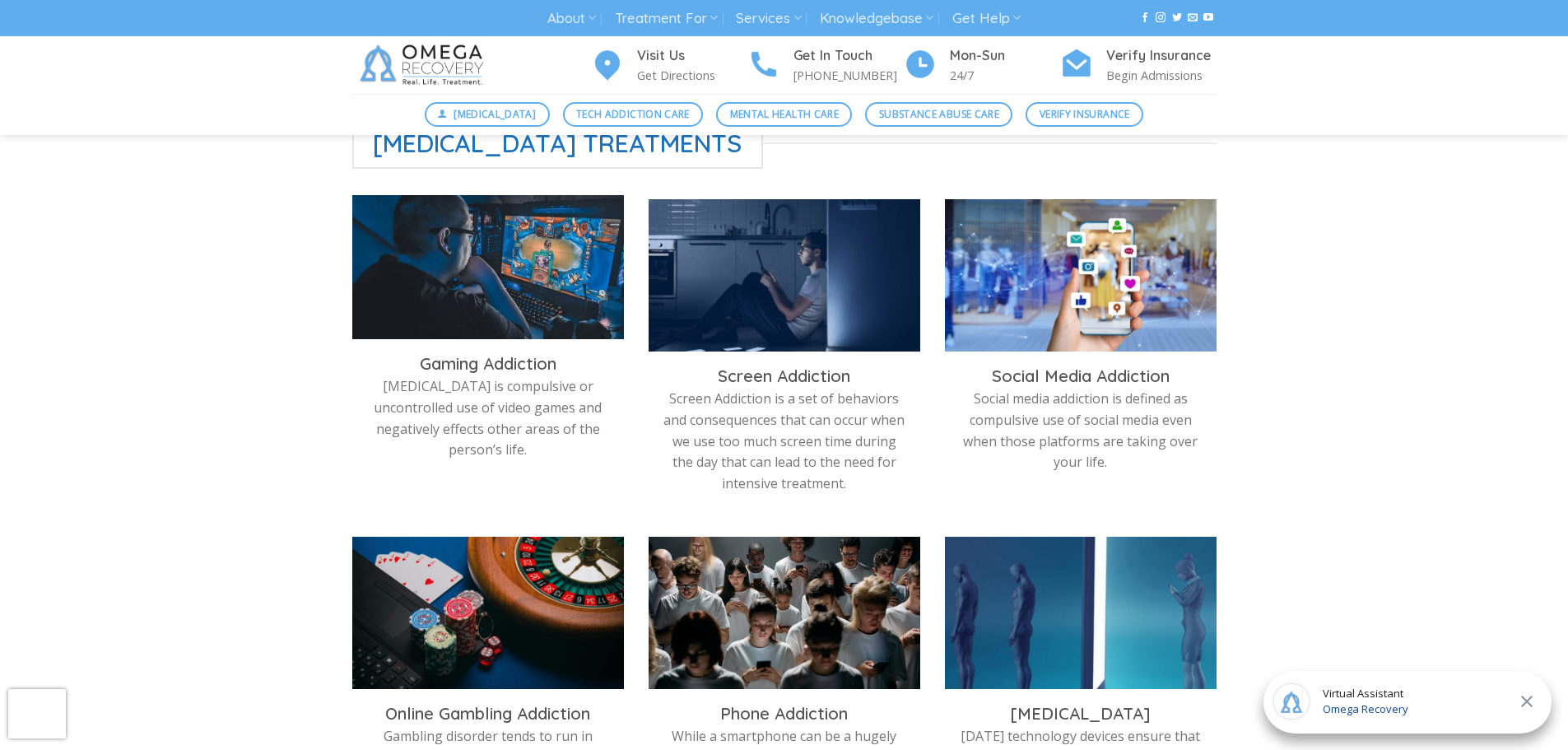
click at [547, 293] on img at bounding box center [488, 271] width 272 height 152
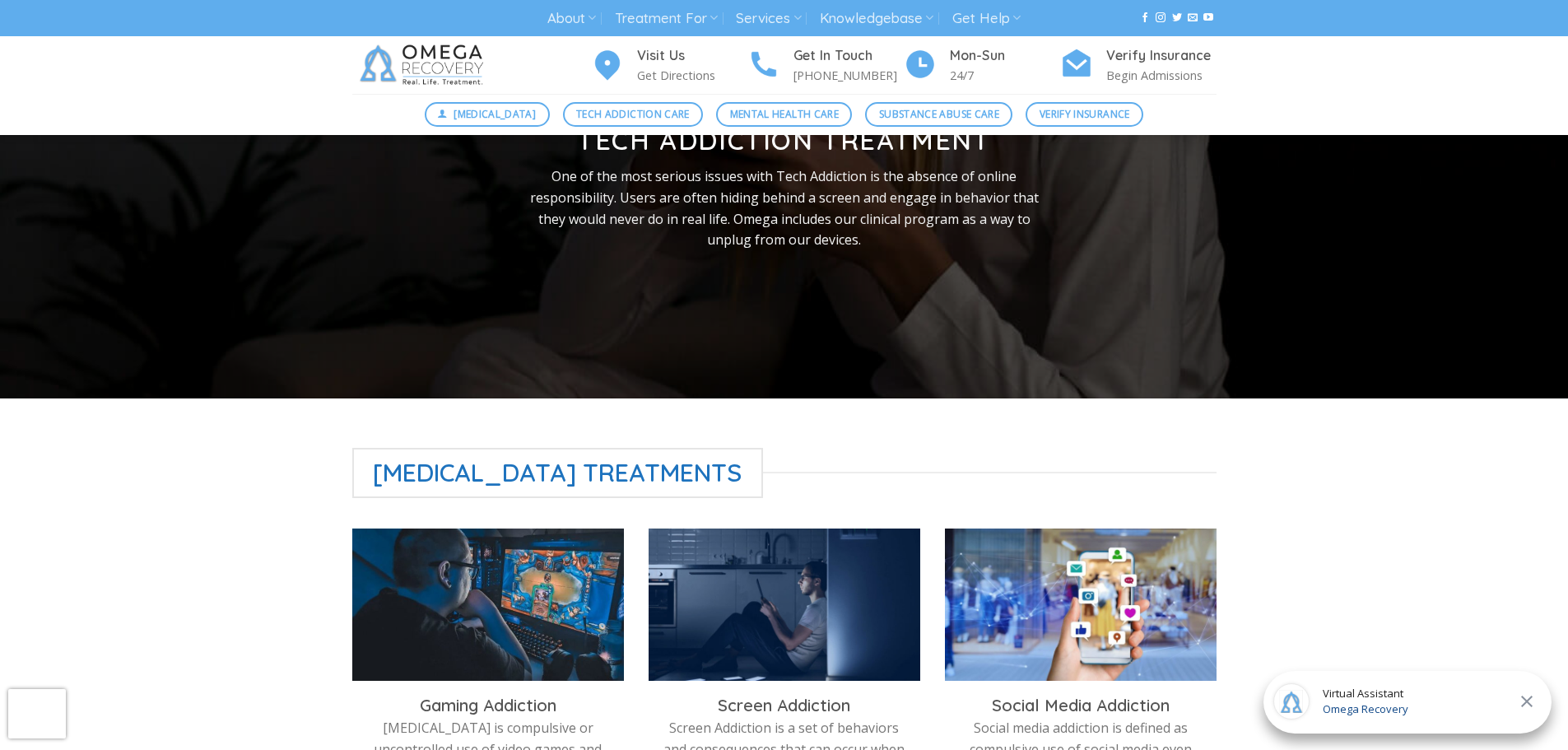
scroll to position [82, 0]
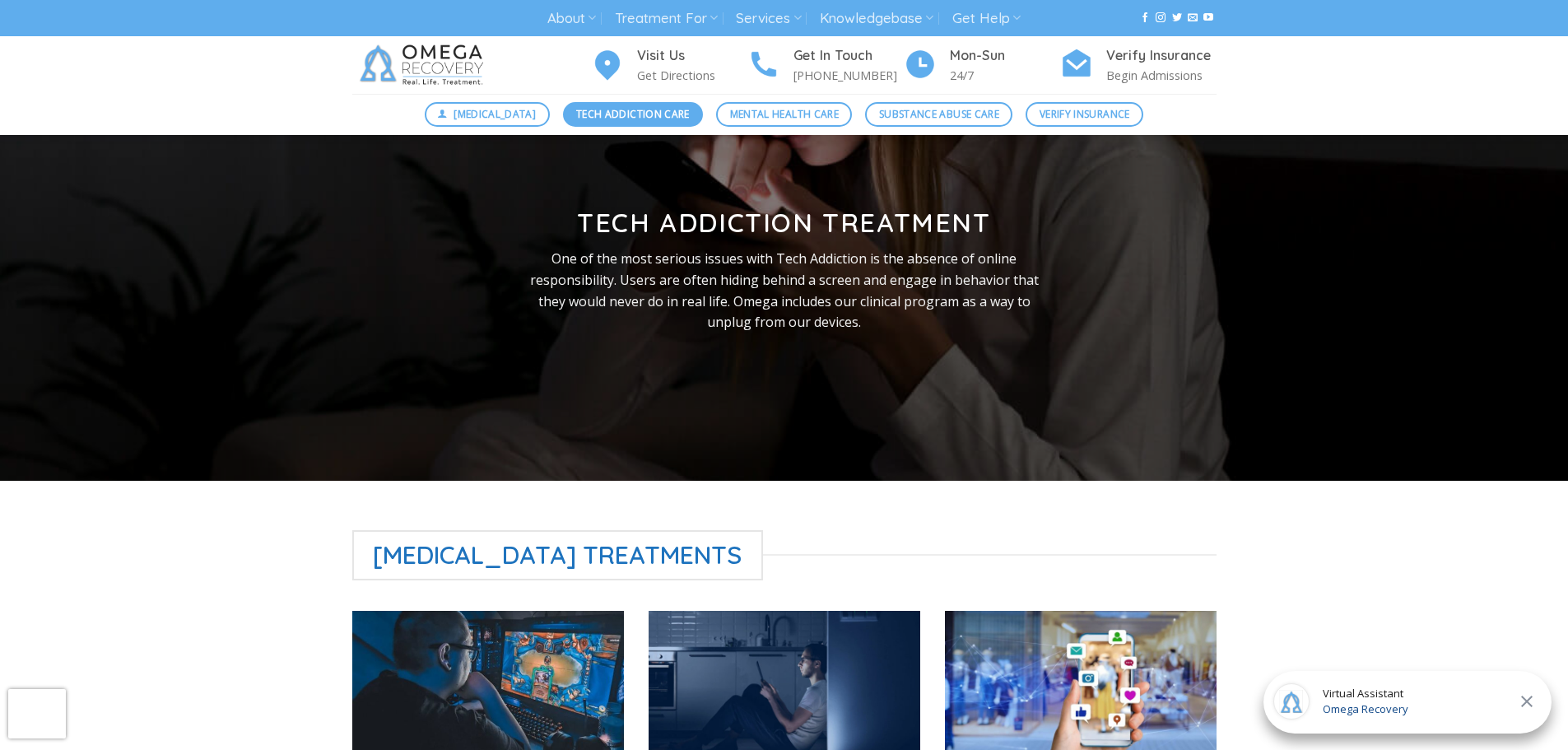
click at [629, 115] on span "Tech Addiction Care" at bounding box center [632, 114] width 114 height 15
